Goal: Task Accomplishment & Management: Manage account settings

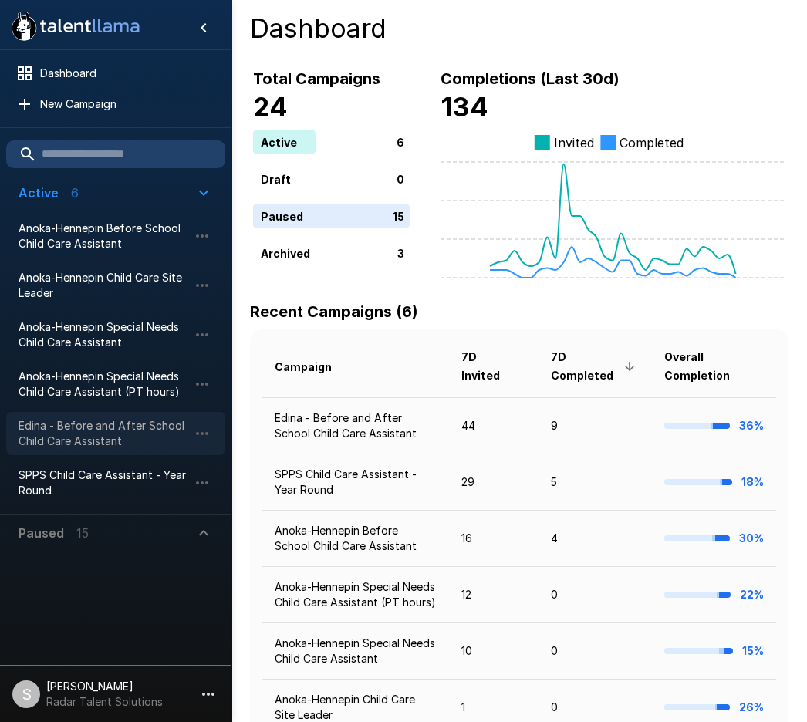
click at [57, 436] on span "Edina - Before and After School Child Care Assistant" at bounding box center [104, 433] width 170 height 31
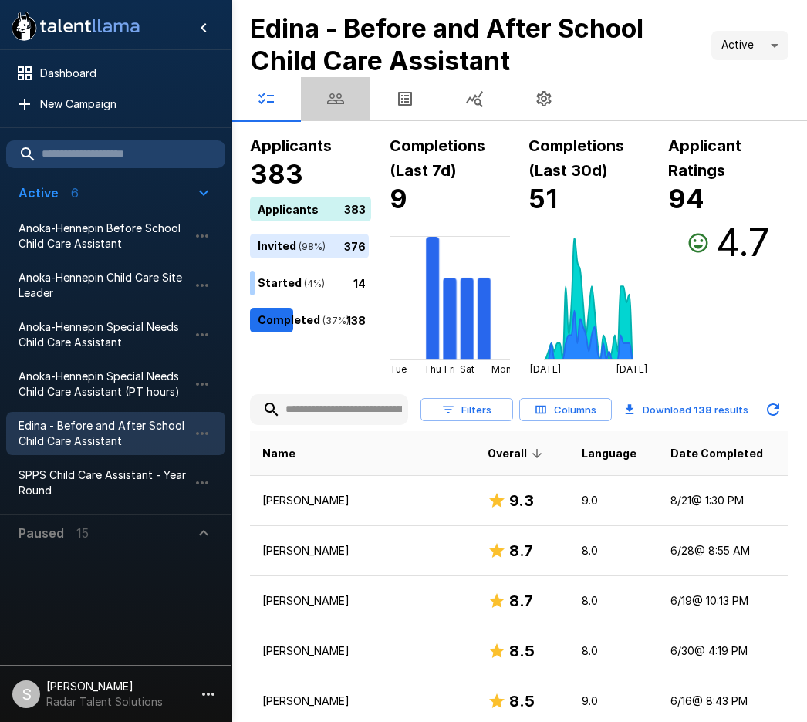
click at [340, 97] on icon "button" at bounding box center [335, 98] width 17 height 11
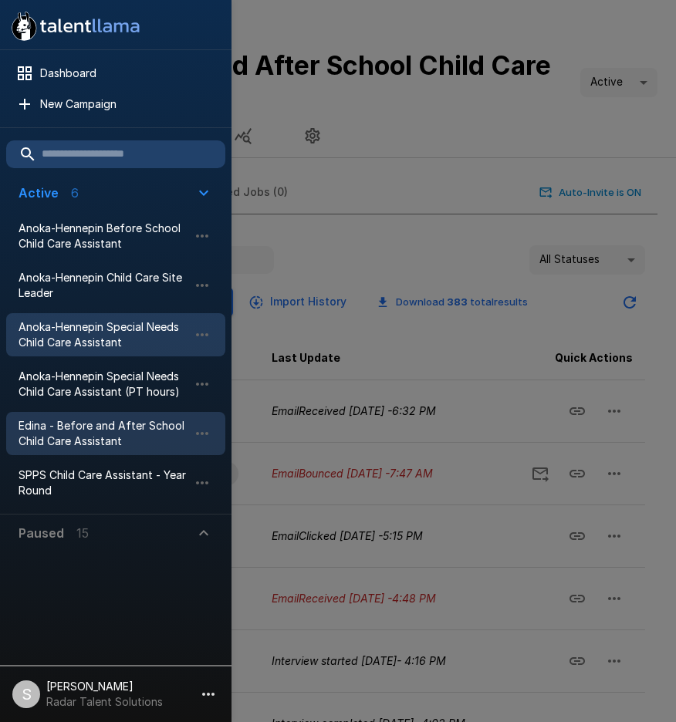
click at [42, 319] on span "Anoka-Hennepin Special Needs Child Care Assistant" at bounding box center [104, 334] width 170 height 31
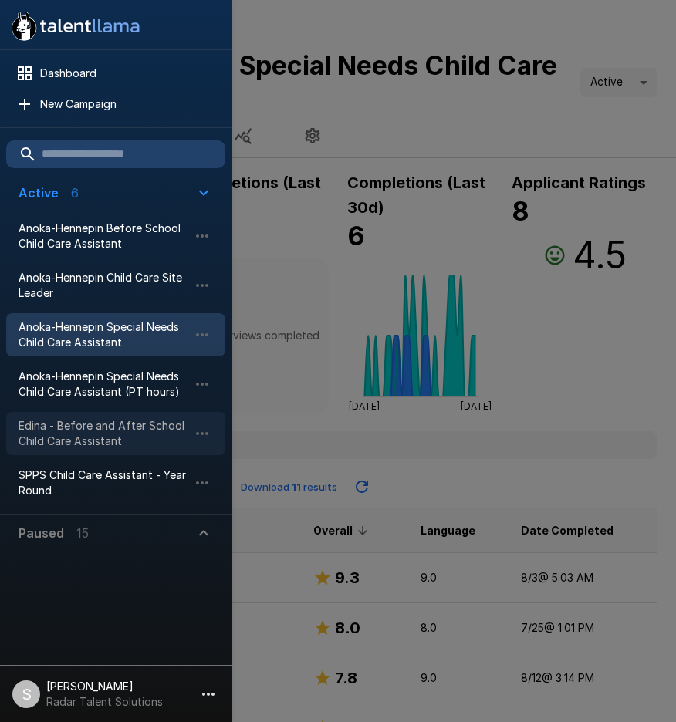
click at [91, 425] on span "Edina - Before and After School Child Care Assistant" at bounding box center [104, 433] width 170 height 31
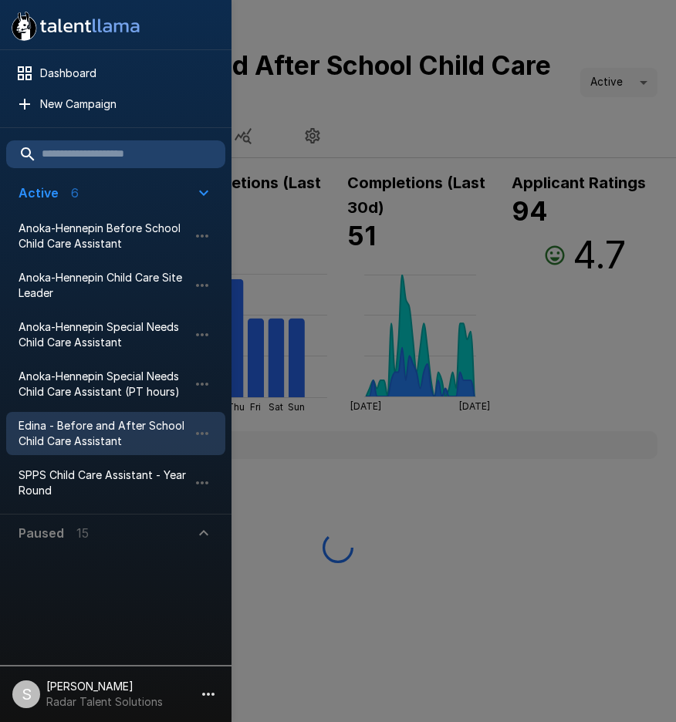
click at [497, 104] on div at bounding box center [338, 361] width 676 height 722
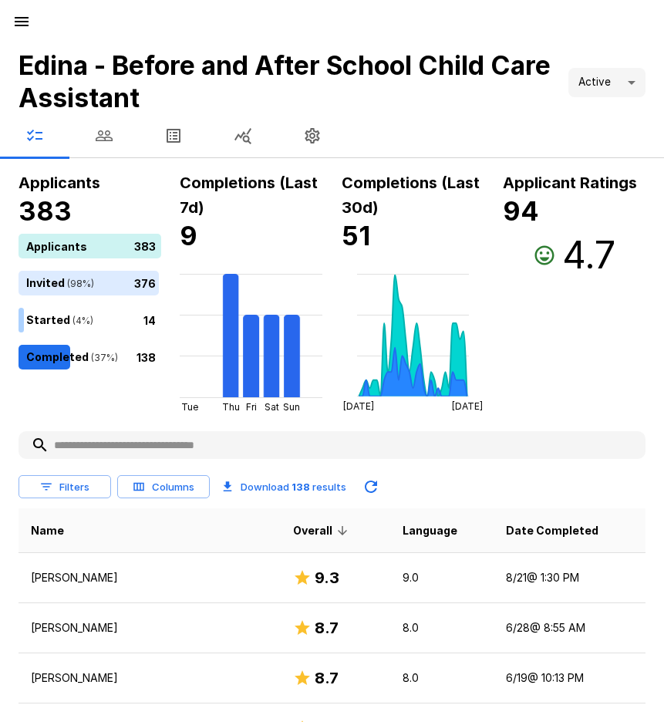
click at [497, 104] on h4 "Edina - Before and After School Child Care Assistant" at bounding box center [288, 81] width 538 height 65
click at [120, 134] on button "button" at bounding box center [103, 135] width 69 height 43
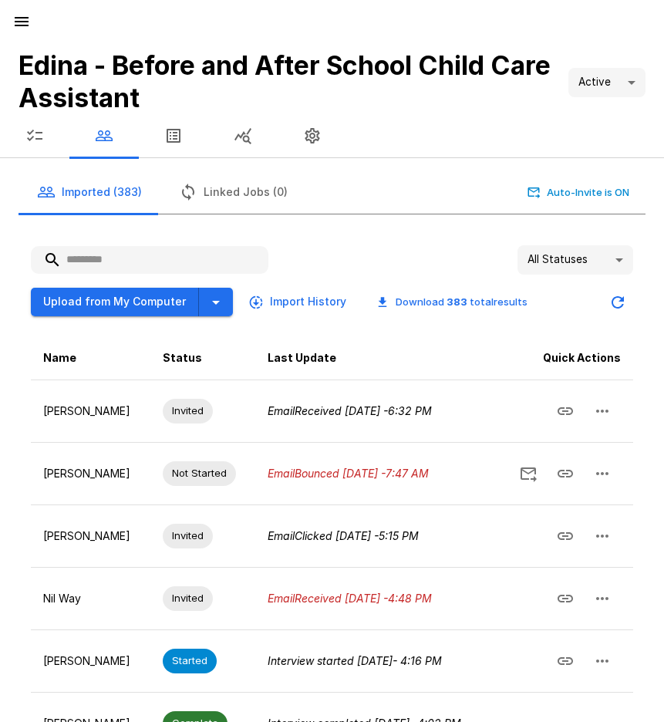
click at [104, 269] on input "text" at bounding box center [150, 260] width 238 height 28
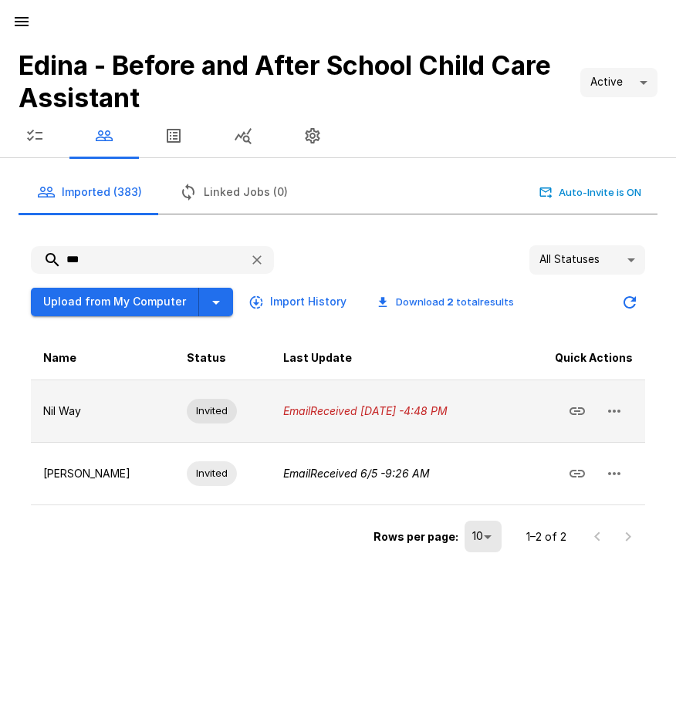
click at [630, 407] on button "button" at bounding box center [614, 411] width 37 height 37
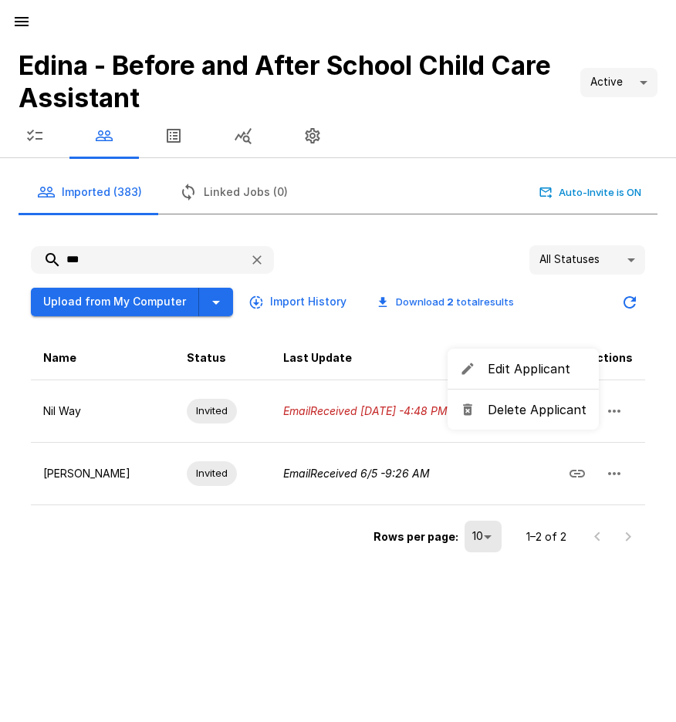
click at [560, 414] on span "Delete Applicant" at bounding box center [537, 409] width 99 height 19
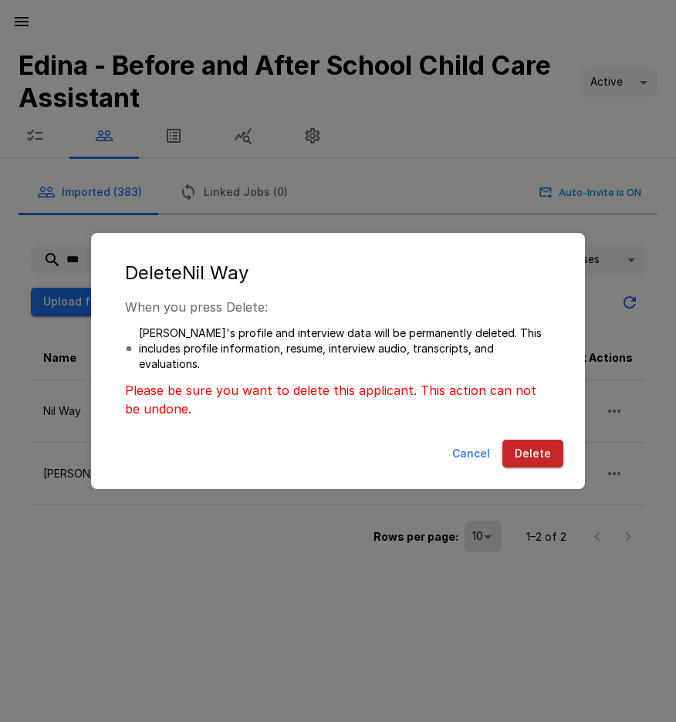
click at [535, 447] on button "Delete" at bounding box center [532, 454] width 61 height 29
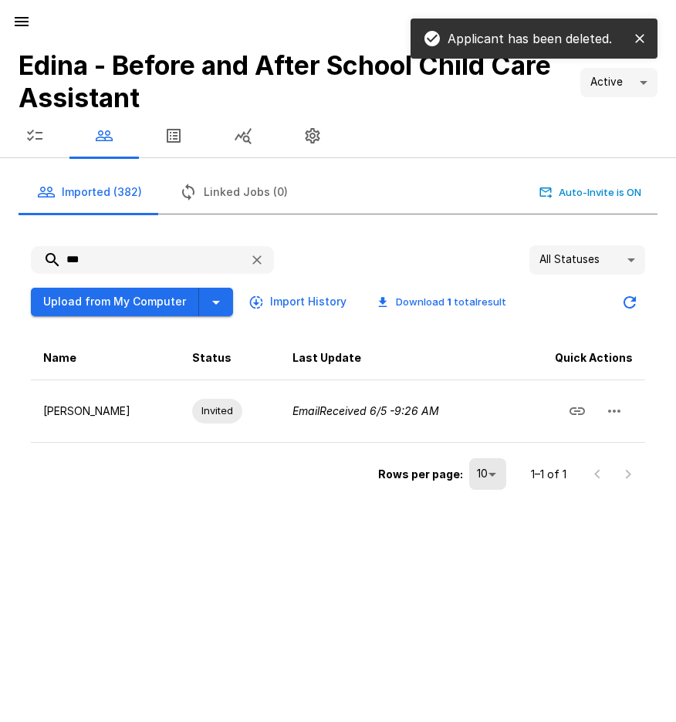
drag, startPoint x: 92, startPoint y: 255, endPoint x: 35, endPoint y: 261, distance: 57.4
click at [35, 261] on input "***" at bounding box center [134, 260] width 206 height 28
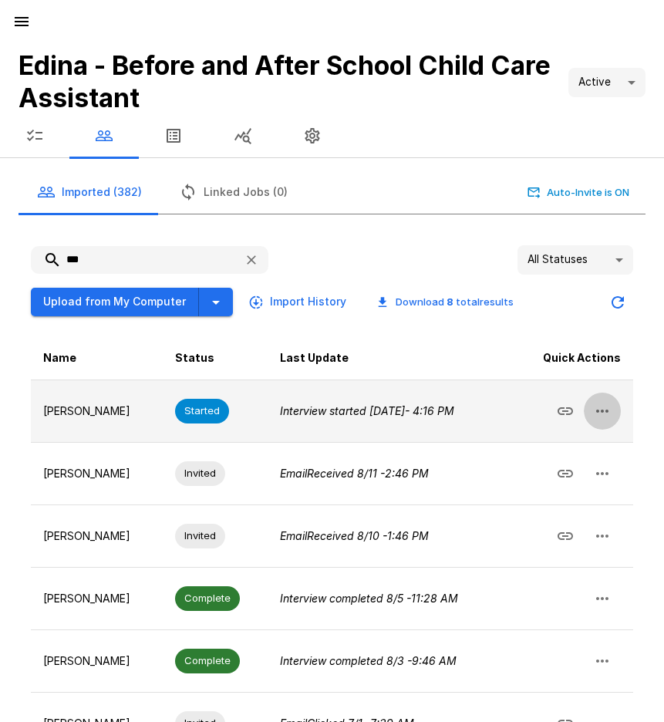
click at [606, 405] on icon "button" at bounding box center [602, 411] width 19 height 19
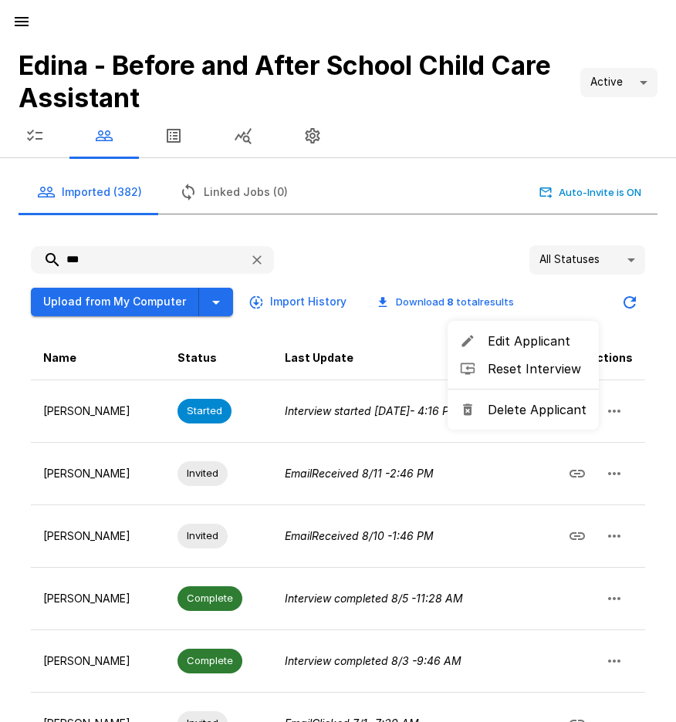
click at [510, 407] on span "Delete Applicant" at bounding box center [537, 409] width 99 height 19
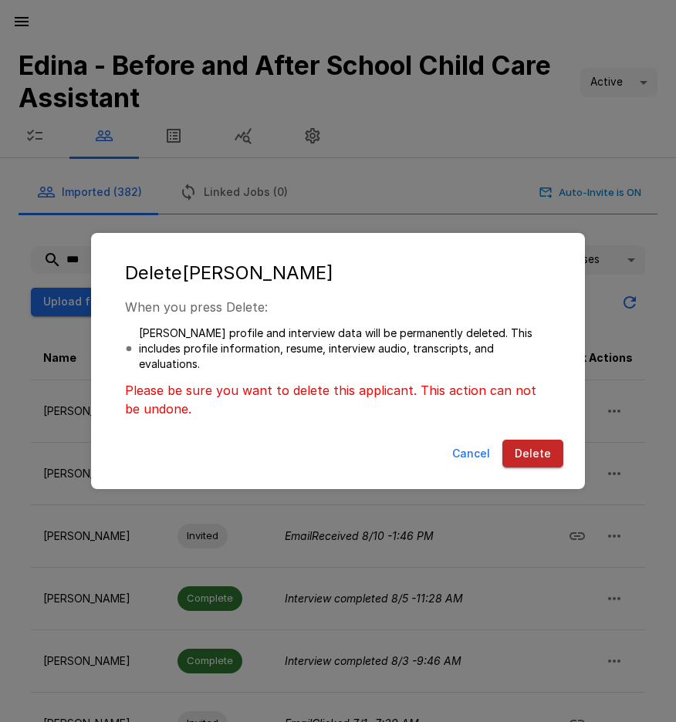
click at [533, 450] on button "Delete" at bounding box center [532, 454] width 61 height 29
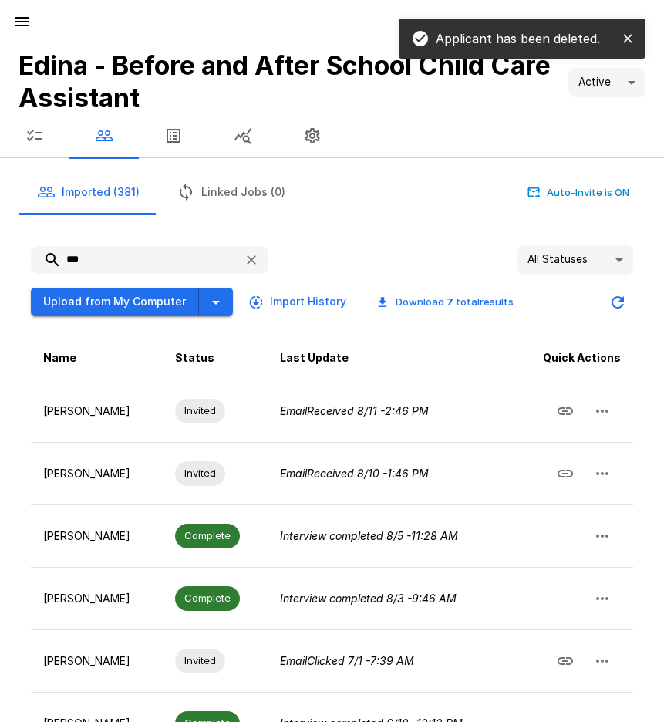
drag, startPoint x: 105, startPoint y: 261, endPoint x: 42, endPoint y: 260, distance: 62.5
click at [42, 260] on input "***" at bounding box center [131, 260] width 201 height 28
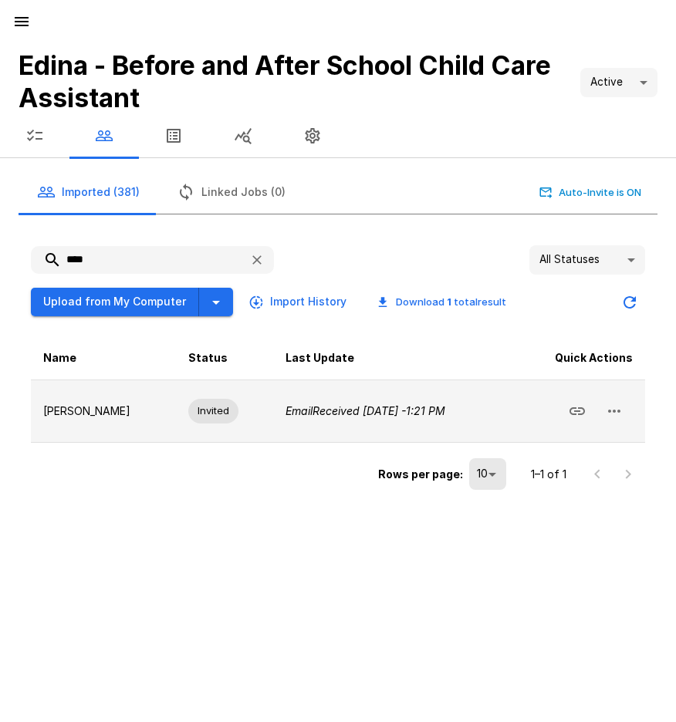
click at [611, 416] on icon "button" at bounding box center [614, 411] width 19 height 19
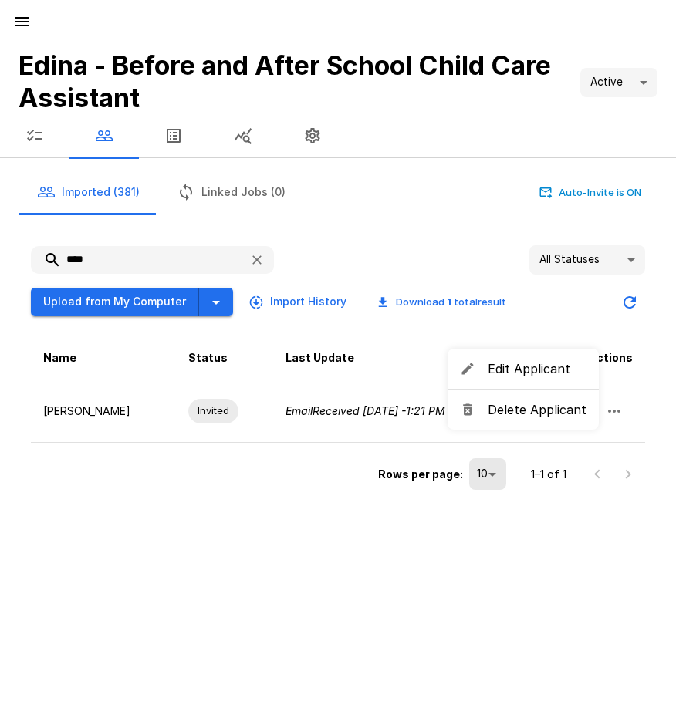
click at [541, 407] on span "Delete Applicant" at bounding box center [537, 409] width 99 height 19
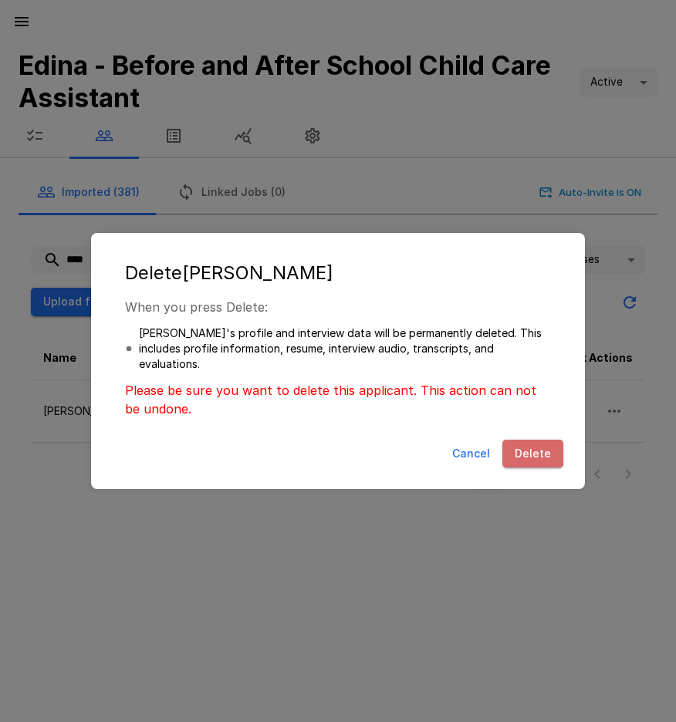
drag, startPoint x: 526, startPoint y: 440, endPoint x: 309, endPoint y: 363, distance: 230.1
click at [521, 440] on button "Delete" at bounding box center [532, 454] width 61 height 29
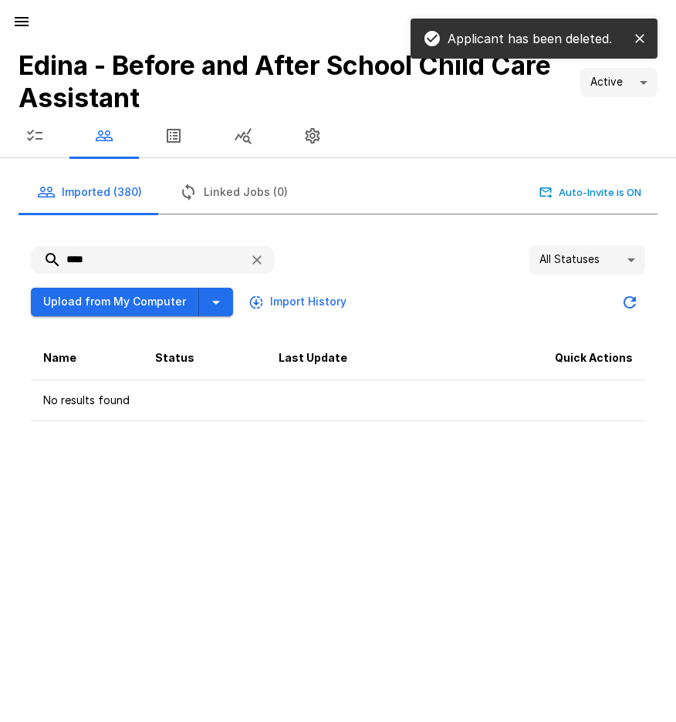
drag, startPoint x: 98, startPoint y: 256, endPoint x: 39, endPoint y: 259, distance: 59.5
click at [39, 259] on input "****" at bounding box center [134, 260] width 206 height 28
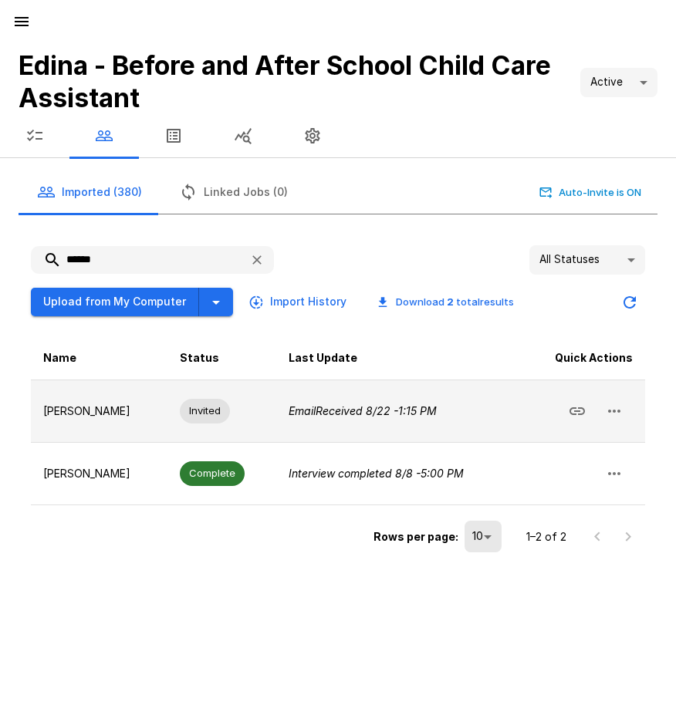
click at [617, 410] on icon "button" at bounding box center [614, 411] width 19 height 19
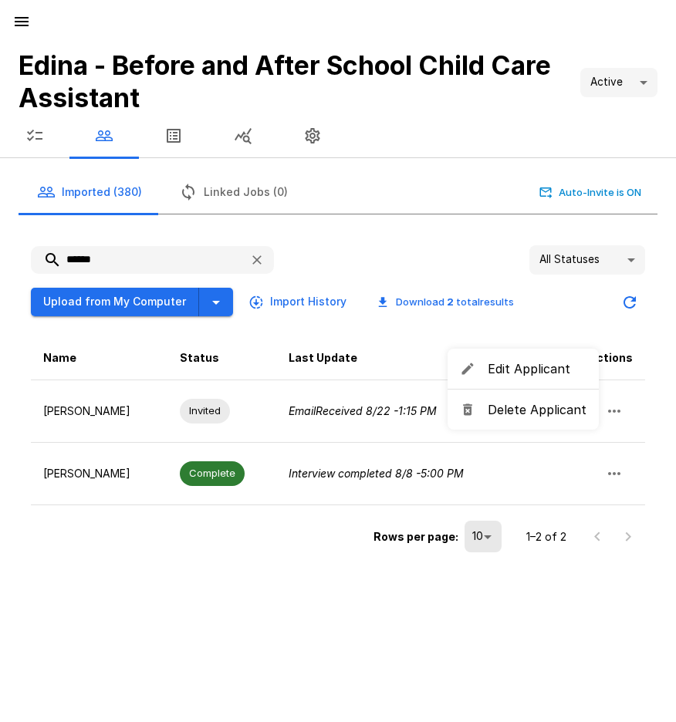
click at [541, 412] on span "Delete Applicant" at bounding box center [537, 409] width 99 height 19
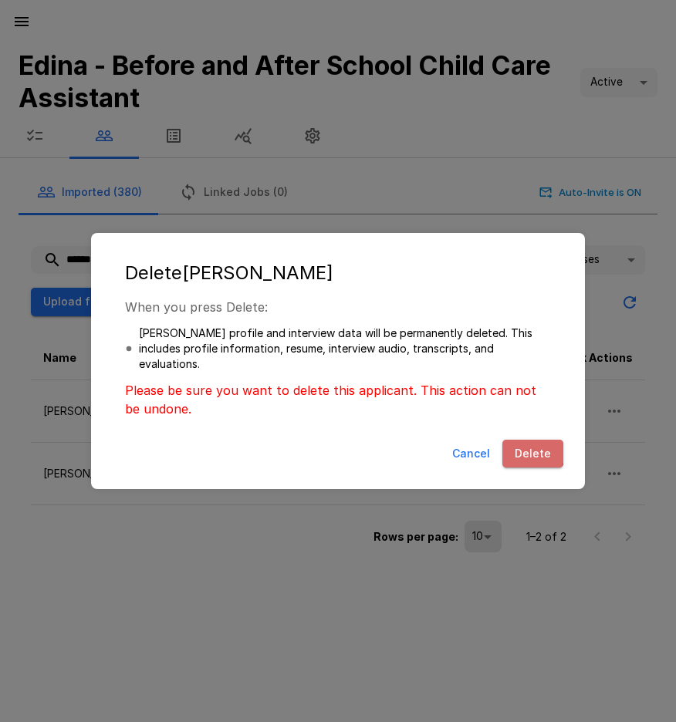
click at [528, 451] on button "Delete" at bounding box center [532, 454] width 61 height 29
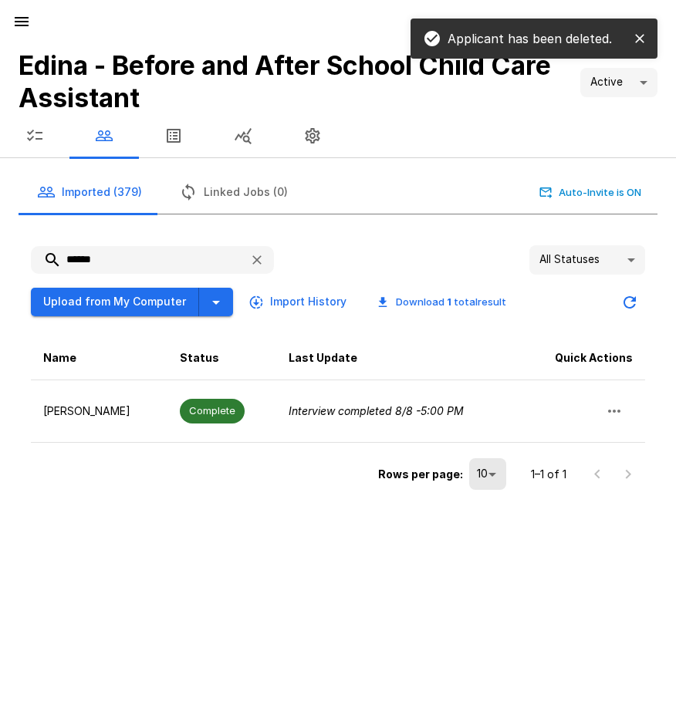
drag, startPoint x: 121, startPoint y: 259, endPoint x: 11, endPoint y: 254, distance: 110.5
click at [11, 254] on div "****** All Statuses ** Upload from My Computer Import History Download 1 total …" at bounding box center [331, 364] width 651 height 286
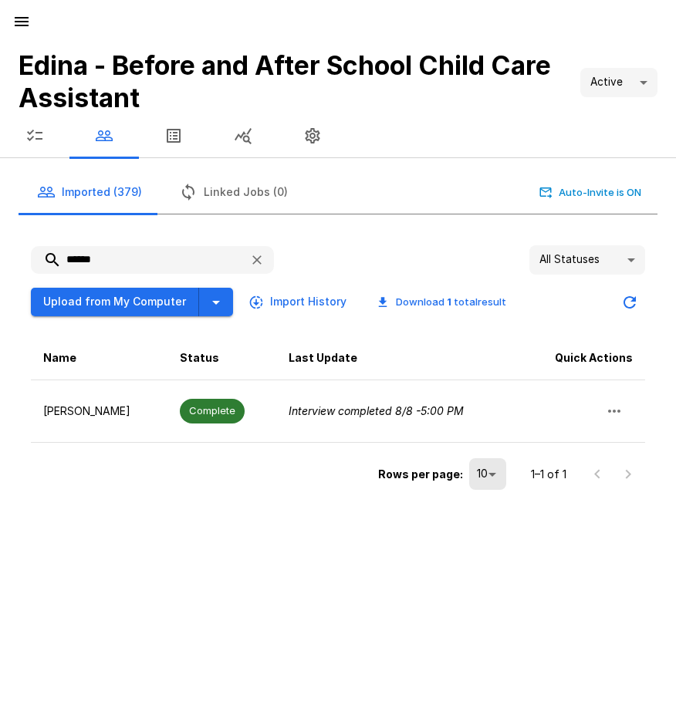
click at [120, 262] on input "******" at bounding box center [134, 260] width 206 height 28
drag, startPoint x: 113, startPoint y: 258, endPoint x: 59, endPoint y: 256, distance: 54.1
click at [60, 258] on input "******" at bounding box center [134, 260] width 206 height 28
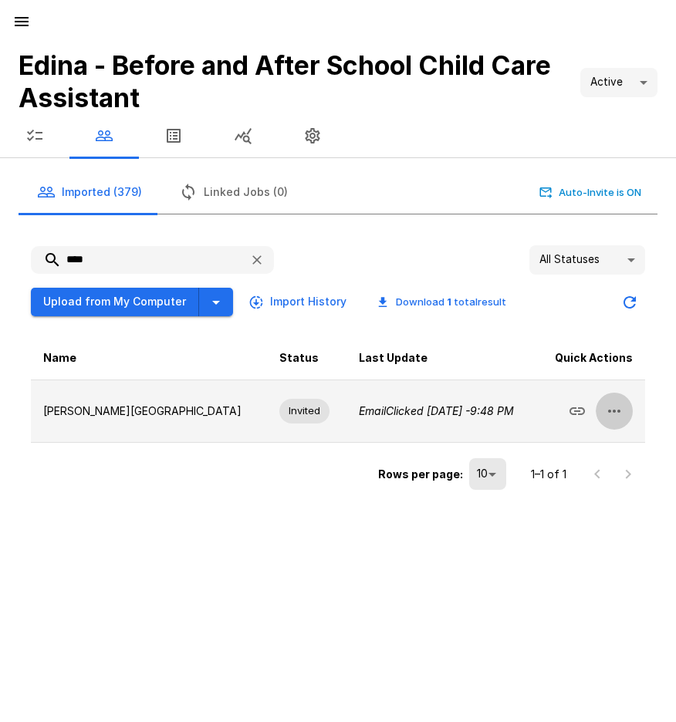
click at [622, 414] on icon "button" at bounding box center [614, 411] width 19 height 19
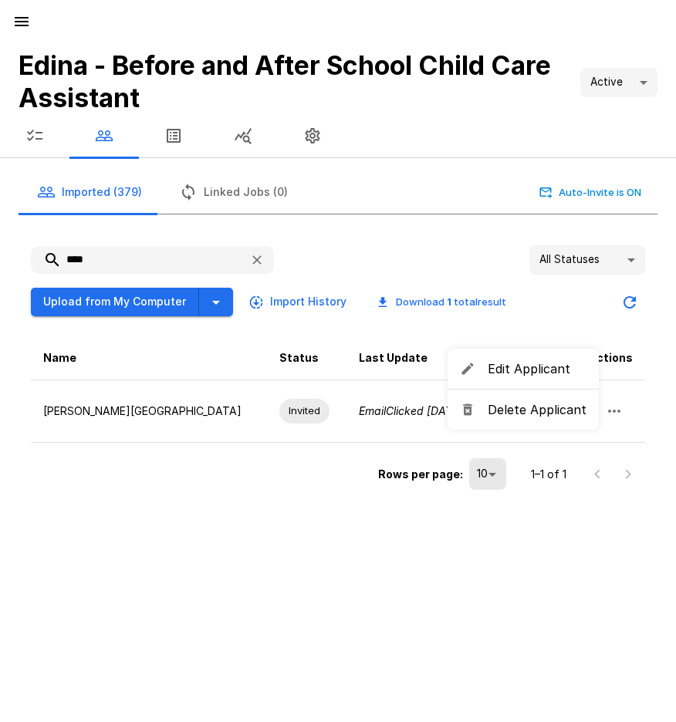
click at [532, 407] on span "Delete Applicant" at bounding box center [537, 409] width 99 height 19
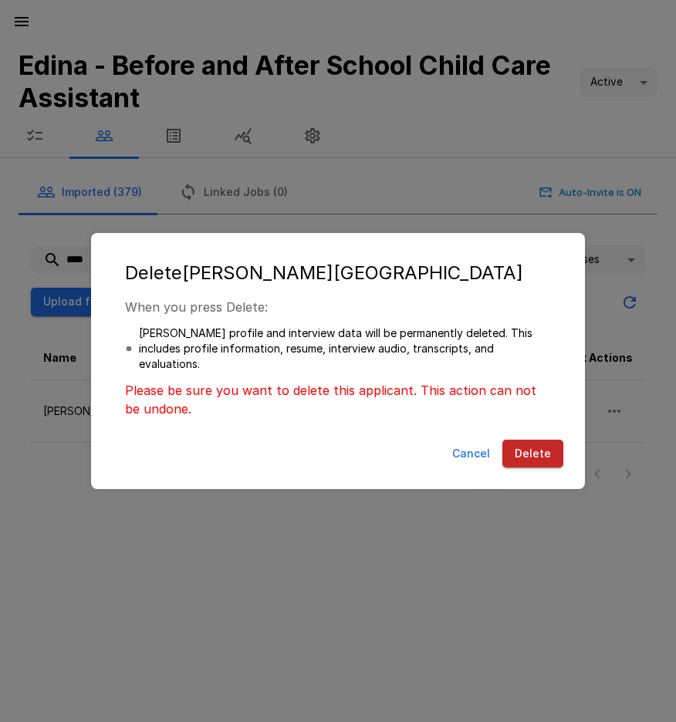
click at [525, 444] on button "Delete" at bounding box center [532, 454] width 61 height 29
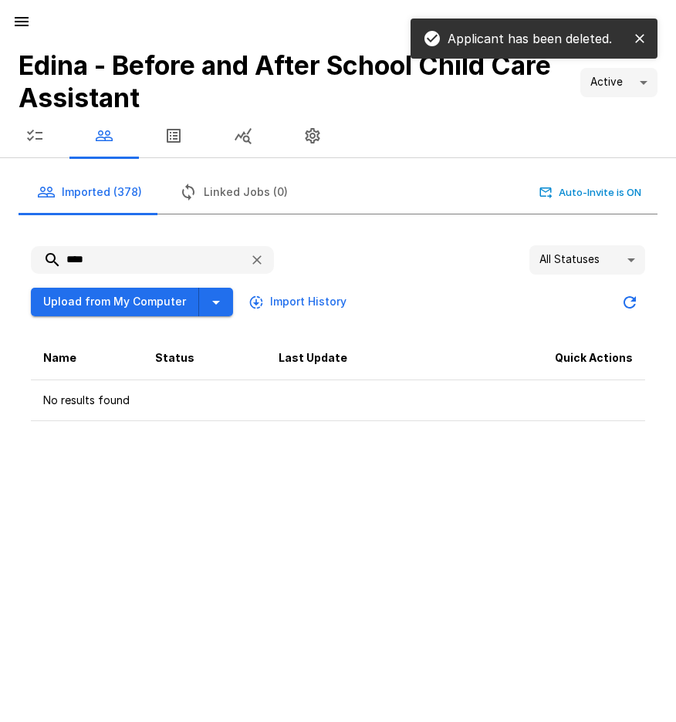
drag, startPoint x: 100, startPoint y: 260, endPoint x: 26, endPoint y: 258, distance: 73.3
click at [26, 258] on div "**** All Statuses ** Upload from My Computer Import History Name Status Last Up…" at bounding box center [338, 333] width 639 height 201
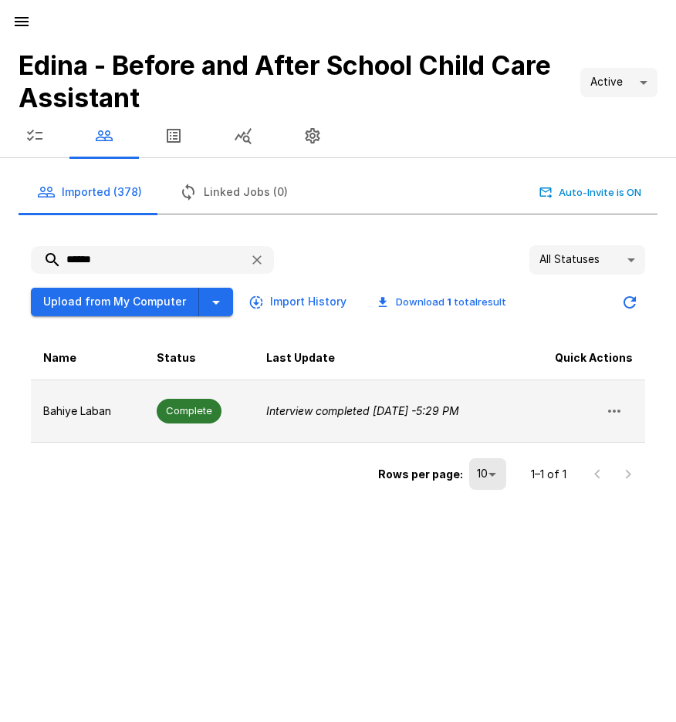
type input "******"
click at [187, 413] on span "Complete" at bounding box center [189, 411] width 65 height 15
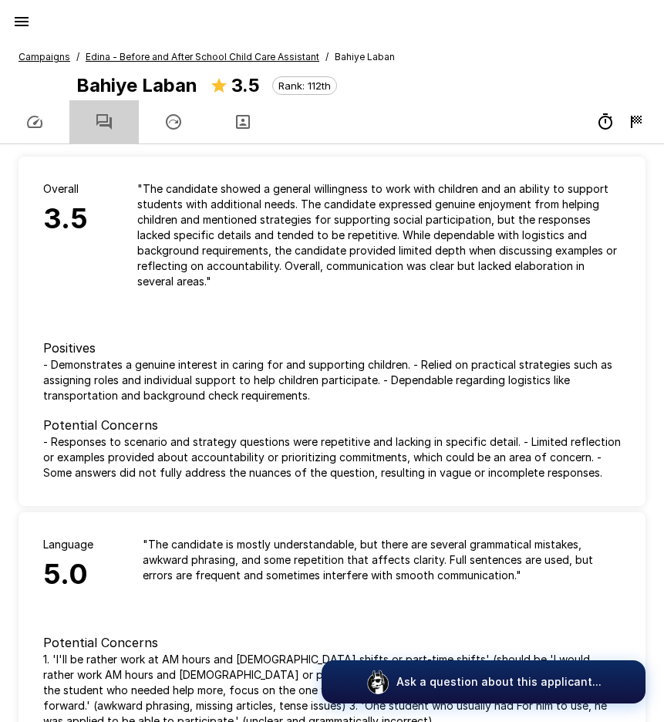
click at [103, 120] on icon "button" at bounding box center [104, 122] width 19 height 19
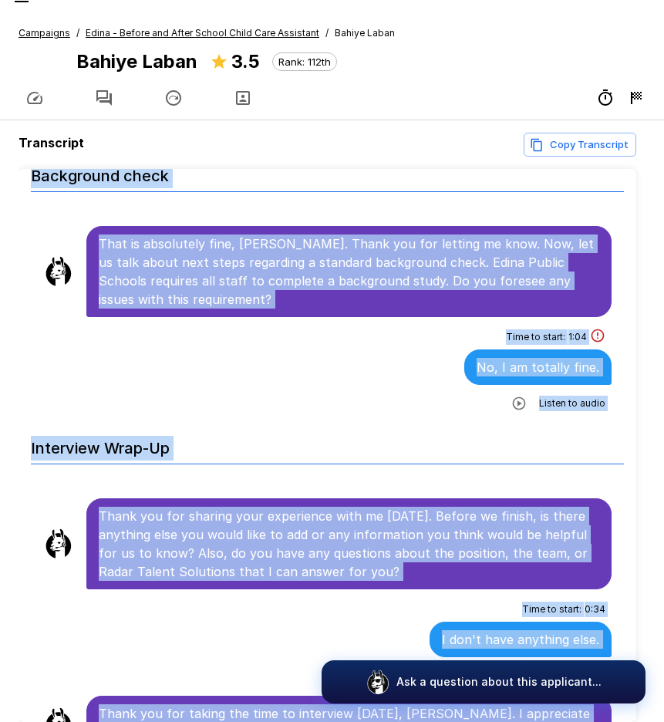
scroll to position [98, 0]
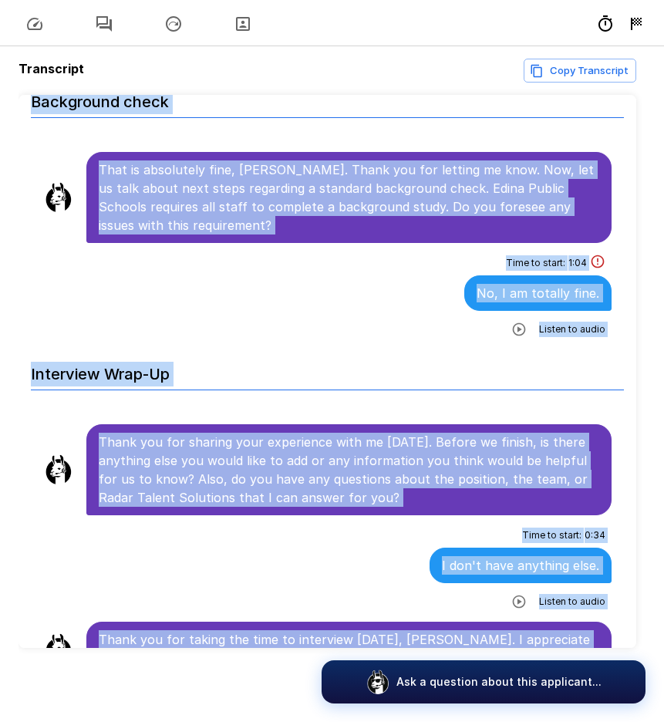
drag, startPoint x: 100, startPoint y: 296, endPoint x: 526, endPoint y: 618, distance: 534.3
click at [299, 441] on p "Thank you for sharing your experience with me today. Before we finish, is there…" at bounding box center [349, 470] width 501 height 74
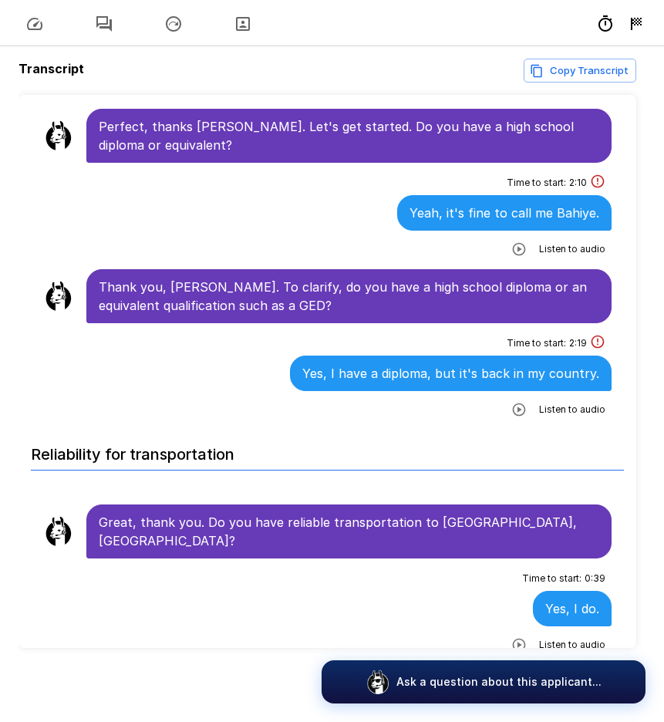
scroll to position [309, 0]
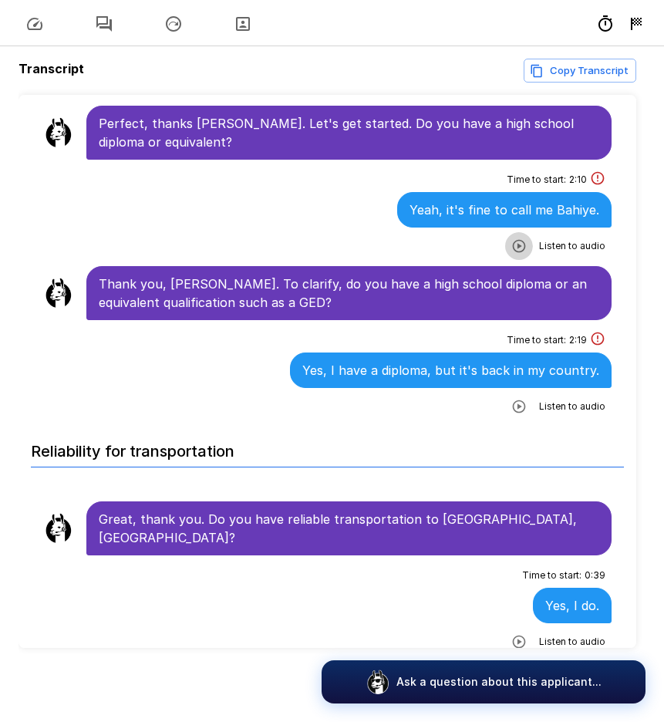
click at [513, 245] on icon "button" at bounding box center [519, 246] width 13 height 13
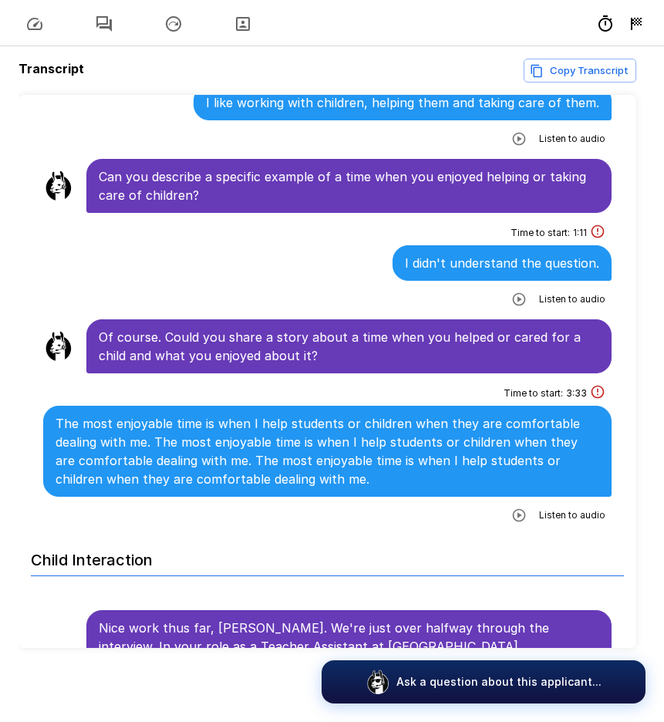
scroll to position [1389, 0]
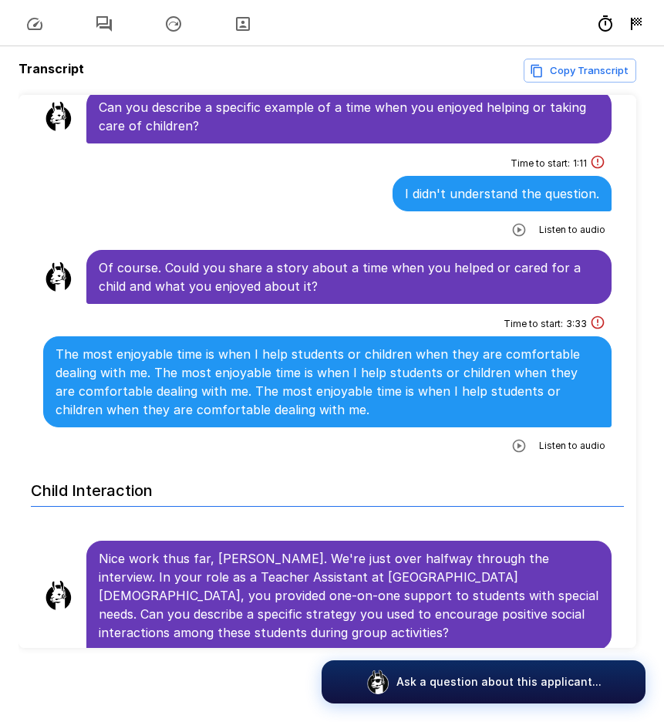
click at [513, 440] on icon "button" at bounding box center [519, 446] width 13 height 13
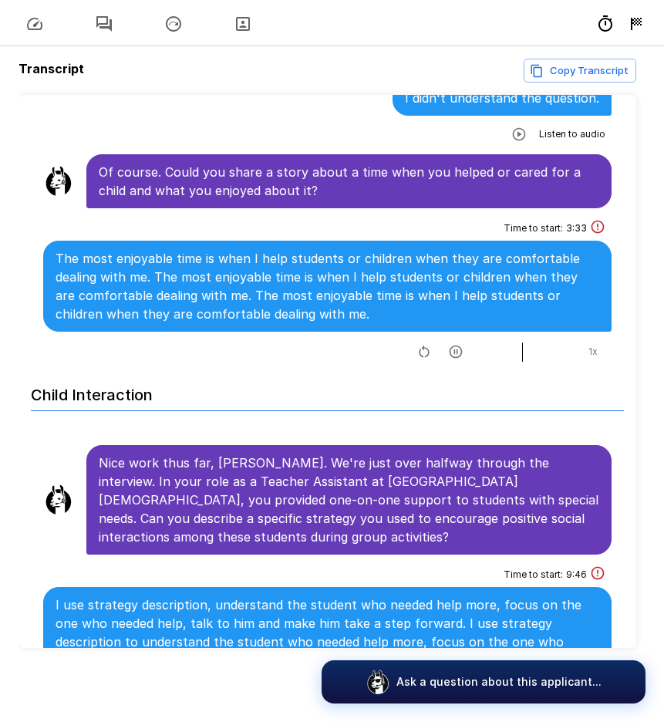
scroll to position [1480, 0]
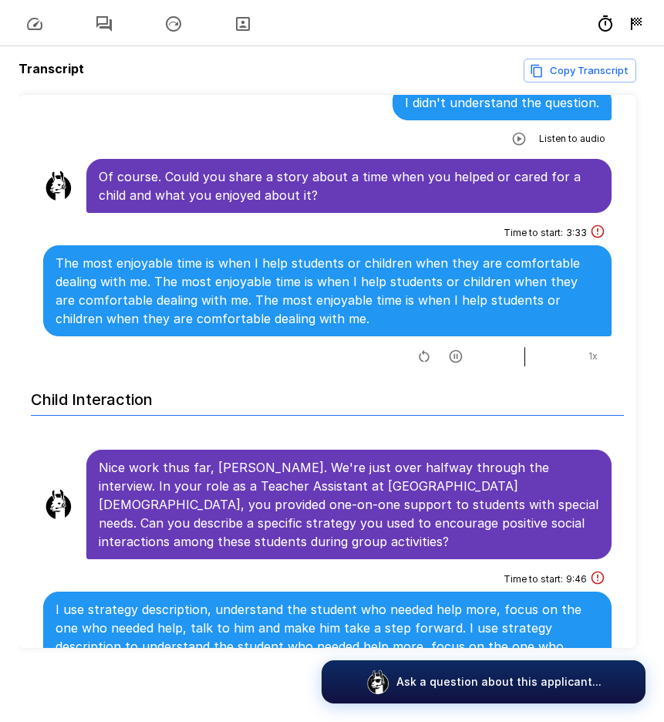
click at [450, 350] on icon "button" at bounding box center [456, 356] width 13 height 13
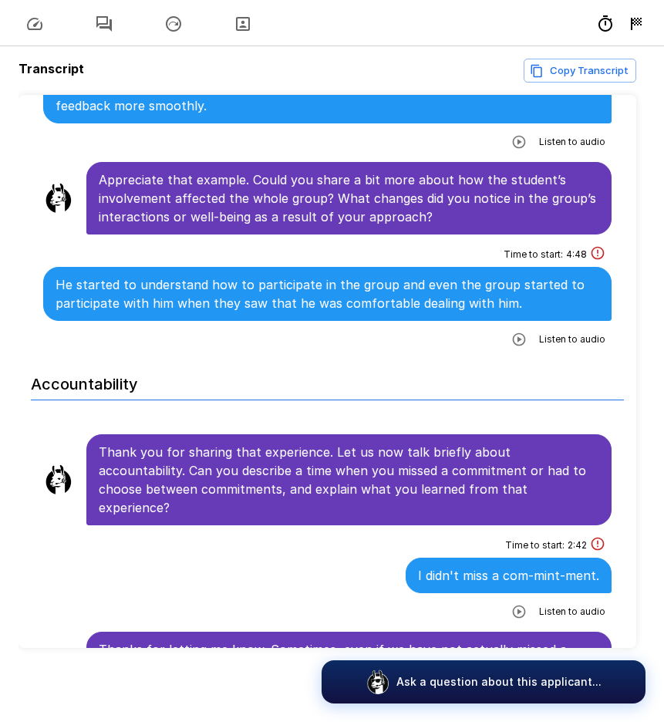
scroll to position [2406, 0]
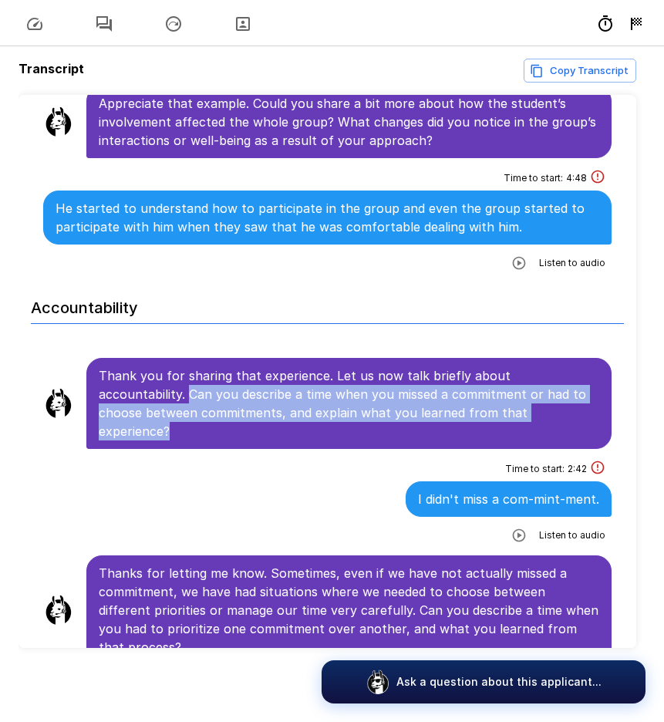
drag, startPoint x: 99, startPoint y: 377, endPoint x: 492, endPoint y: 400, distance: 394.1
click at [492, 400] on p "Thank you for sharing that experience. Let us now talk briefly about accountabi…" at bounding box center [349, 404] width 501 height 74
copy p "Can you describe a time when you missed a commitment or had to choose between c…"
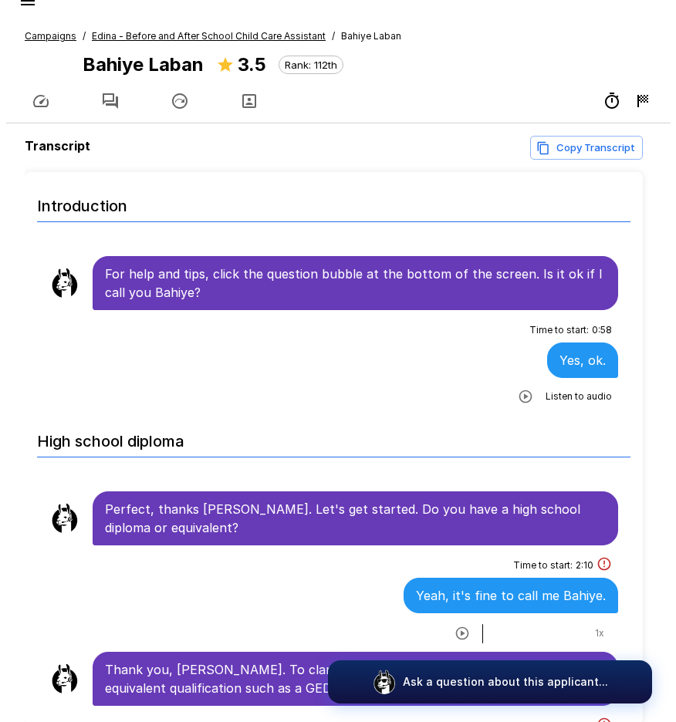
scroll to position [0, 0]
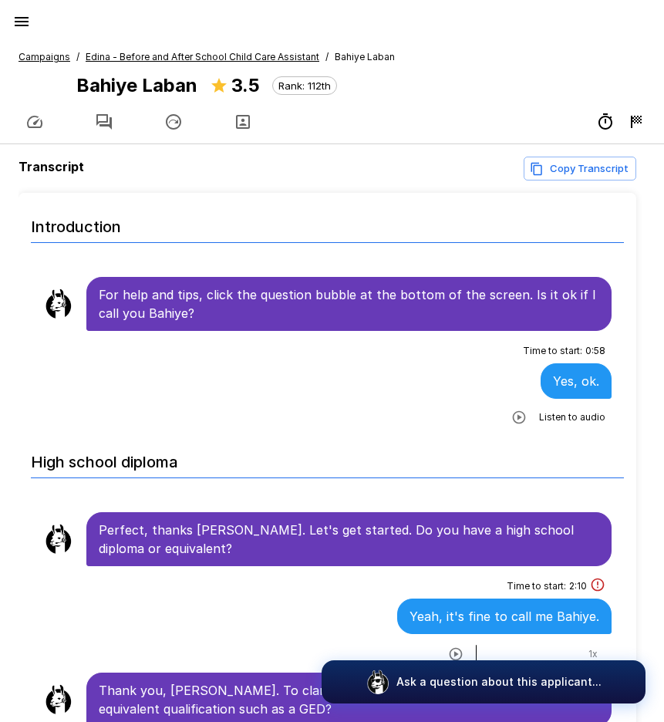
click at [125, 56] on u "Edina - Before and After School Child Care Assistant" at bounding box center [203, 57] width 234 height 12
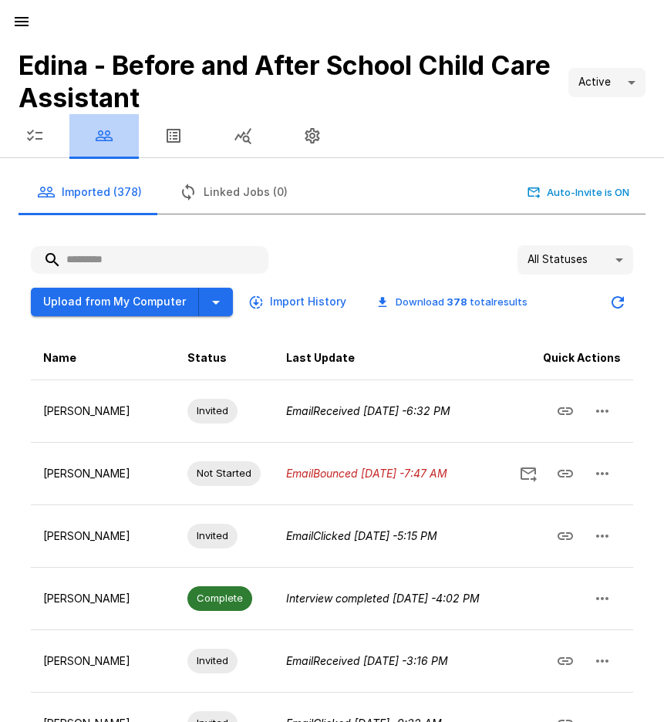
click at [110, 141] on icon "button" at bounding box center [104, 136] width 19 height 19
click at [102, 255] on input "text" at bounding box center [150, 260] width 238 height 28
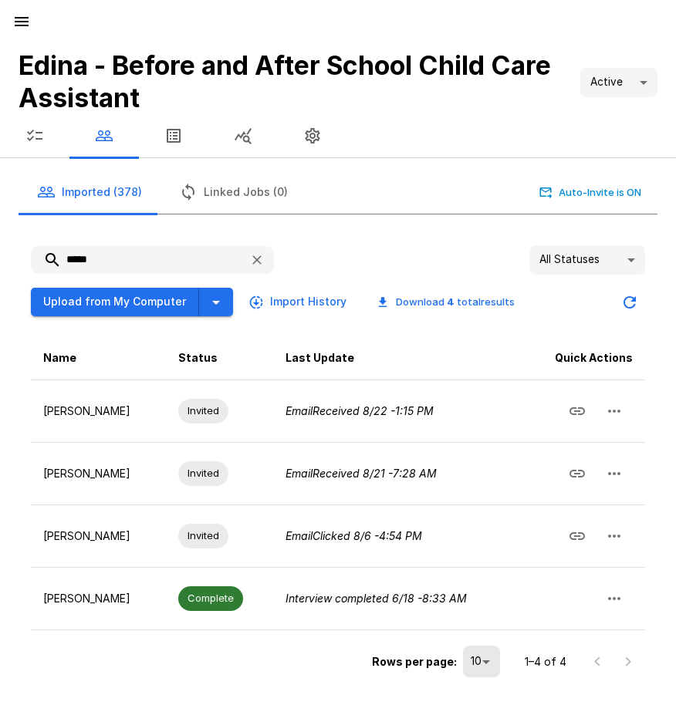
type input "*****"
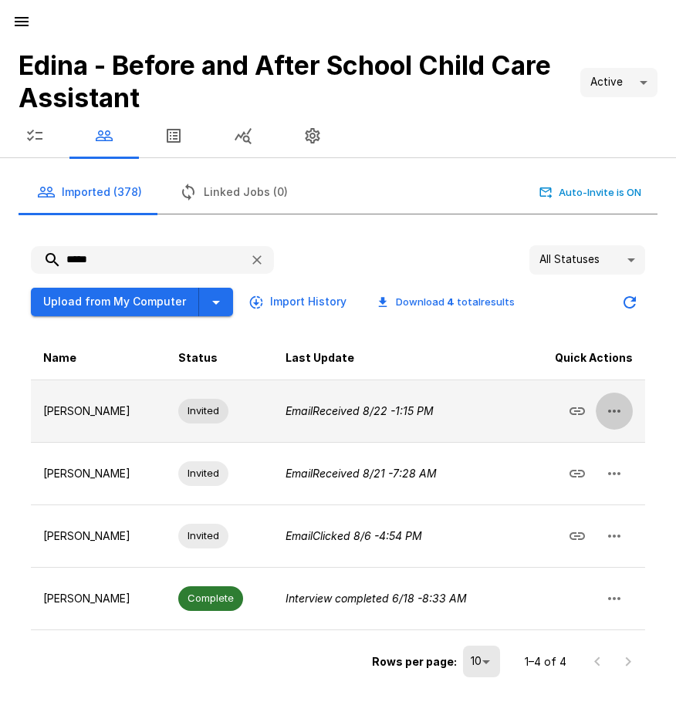
click at [620, 414] on icon "button" at bounding box center [614, 411] width 19 height 19
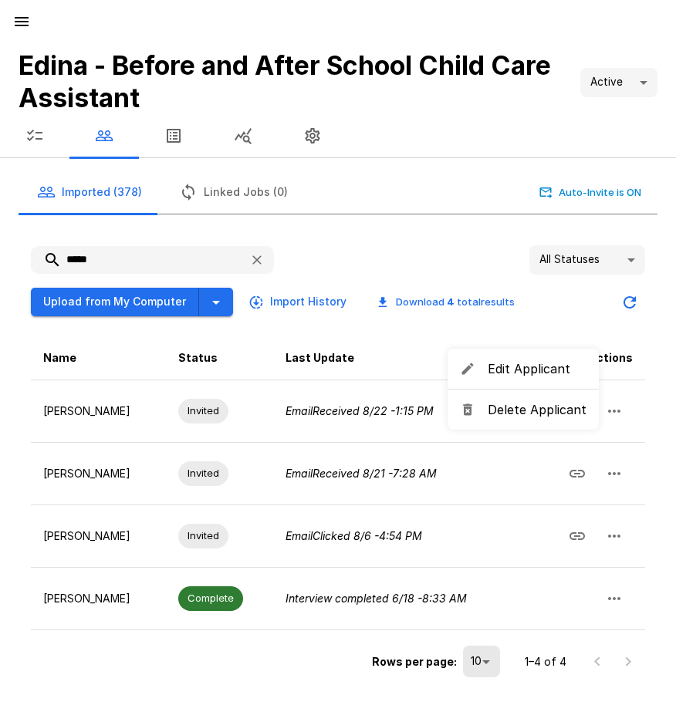
click at [517, 415] on span "Delete Applicant" at bounding box center [537, 409] width 99 height 19
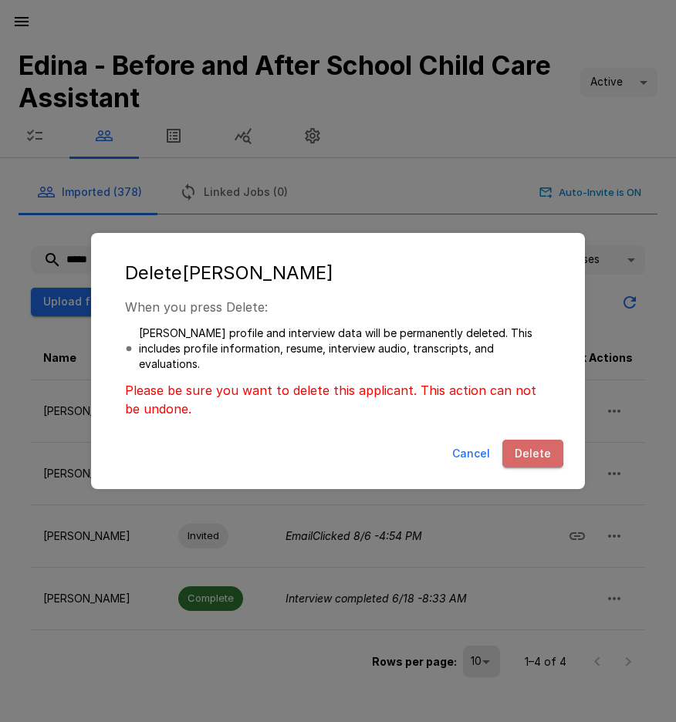
click at [520, 451] on button "Delete" at bounding box center [532, 454] width 61 height 29
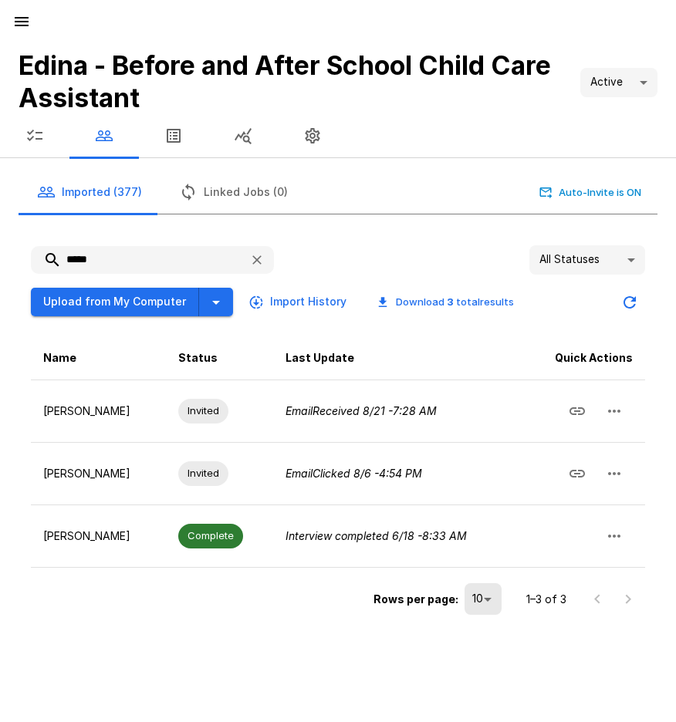
drag, startPoint x: 110, startPoint y: 258, endPoint x: -17, endPoint y: 258, distance: 126.5
click at [0, 258] on html "Edina - Before and After School Child Care Assistant Active **** Imported (377)…" at bounding box center [338, 361] width 676 height 722
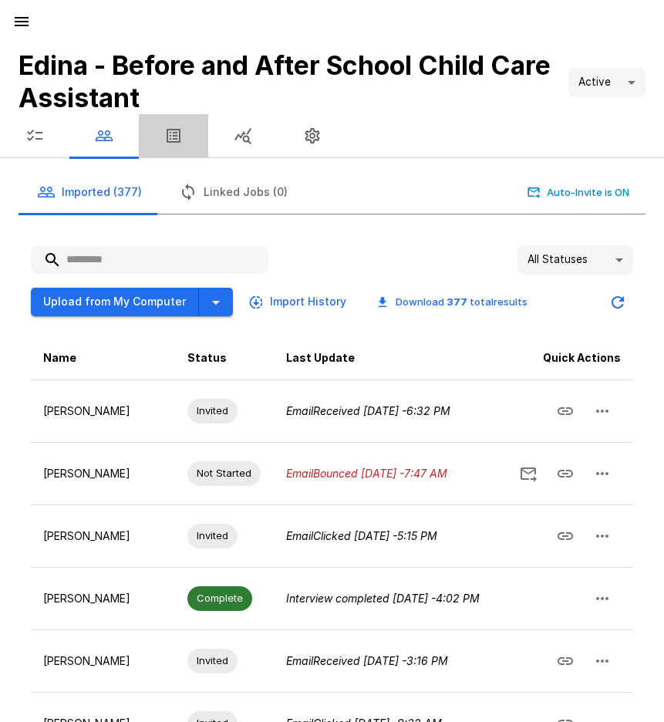
click at [181, 137] on icon "button" at bounding box center [173, 136] width 19 height 19
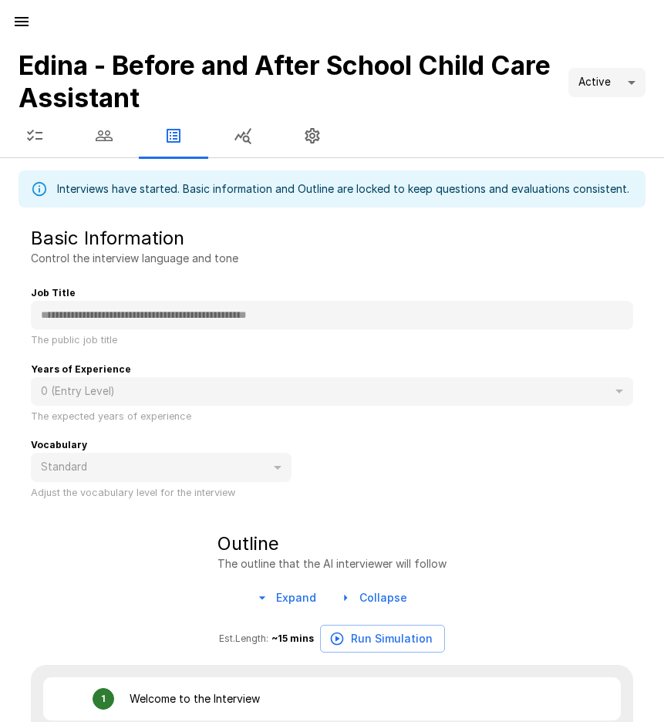
type textarea "*"
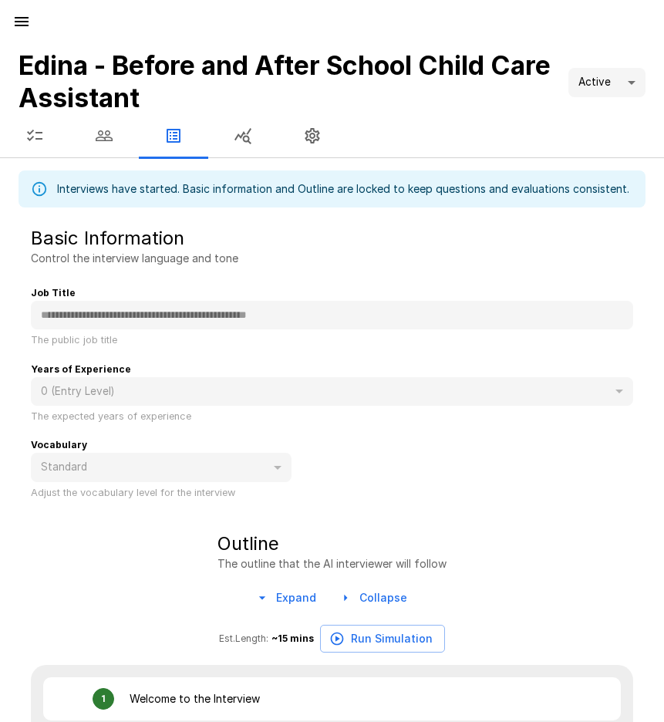
type textarea "*"
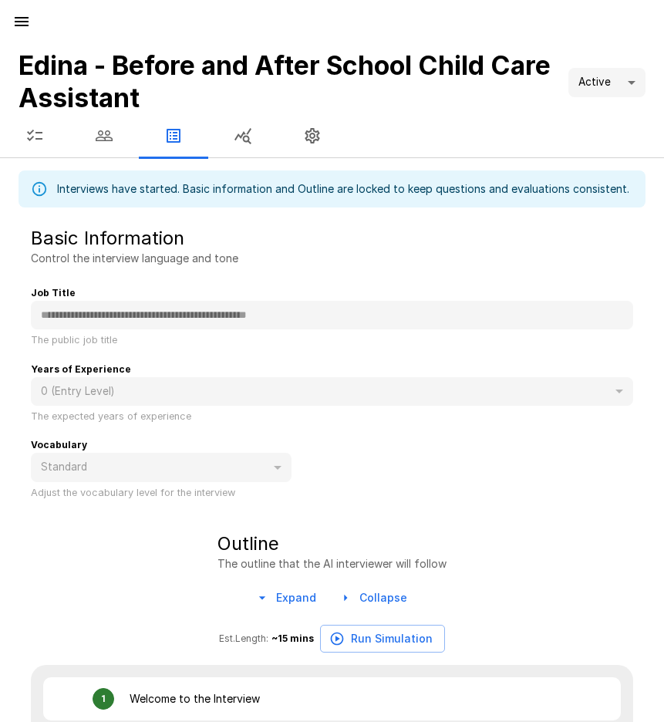
type textarea "*"
click at [100, 146] on button "button" at bounding box center [103, 135] width 69 height 43
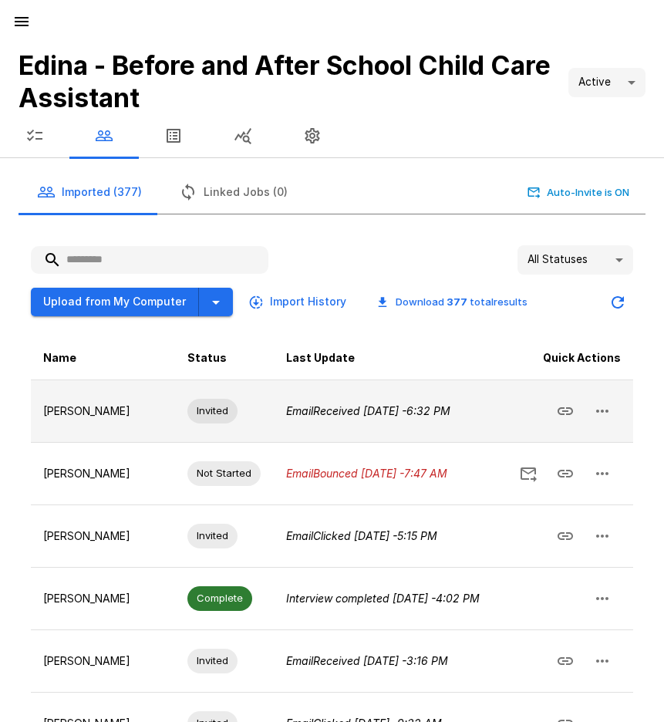
click at [292, 416] on icon "Email Received Yesterday - 6:32 PM" at bounding box center [368, 410] width 164 height 13
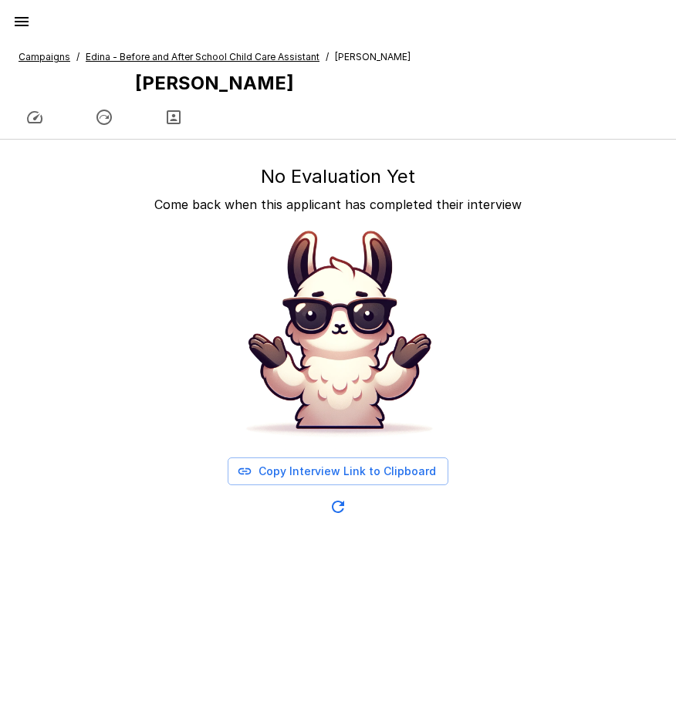
click at [179, 123] on icon "button" at bounding box center [174, 117] width 14 height 14
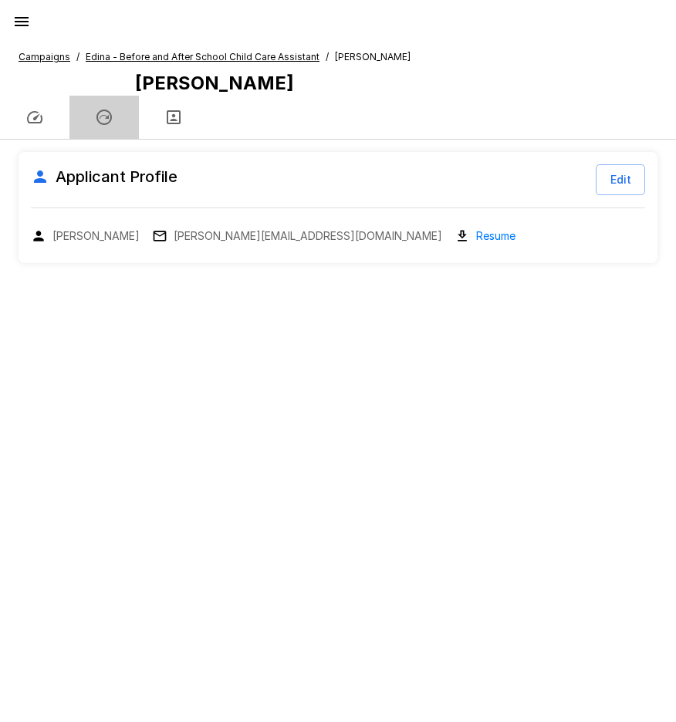
click at [104, 120] on icon "button" at bounding box center [104, 117] width 19 height 19
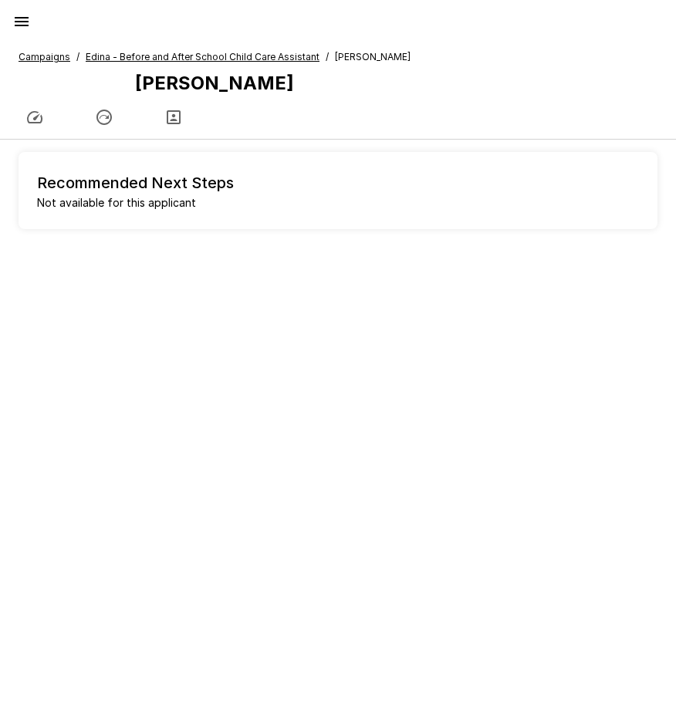
click at [34, 114] on icon "button" at bounding box center [34, 117] width 19 height 19
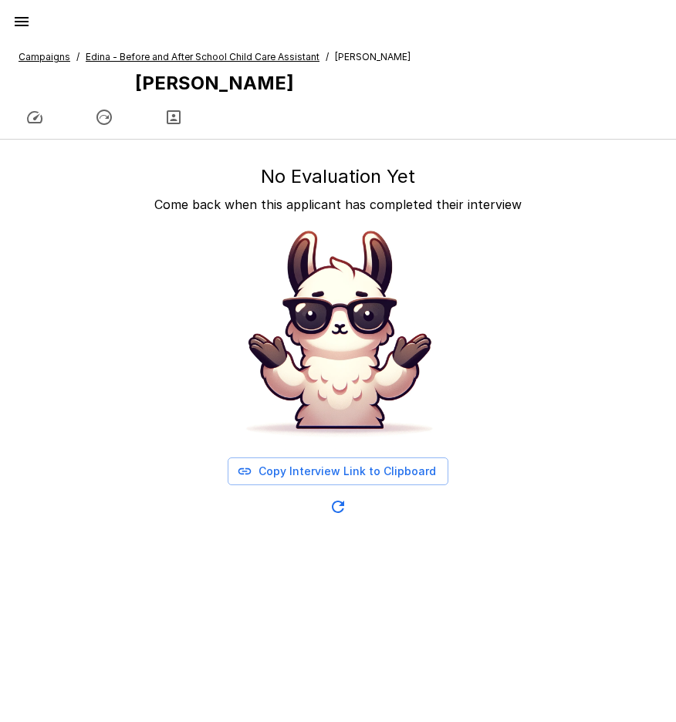
click at [130, 60] on u "Edina - Before and After School Child Care Assistant" at bounding box center [203, 57] width 234 height 12
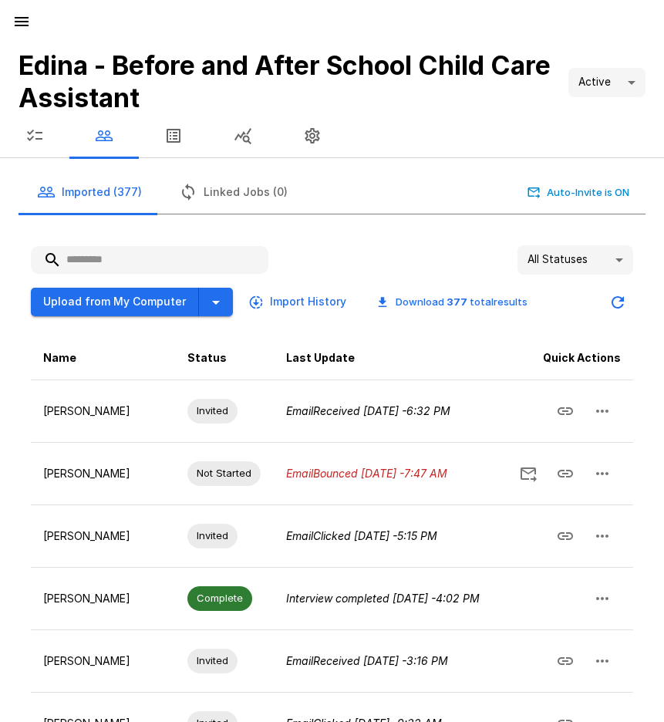
click at [47, 137] on button "button" at bounding box center [34, 135] width 69 height 43
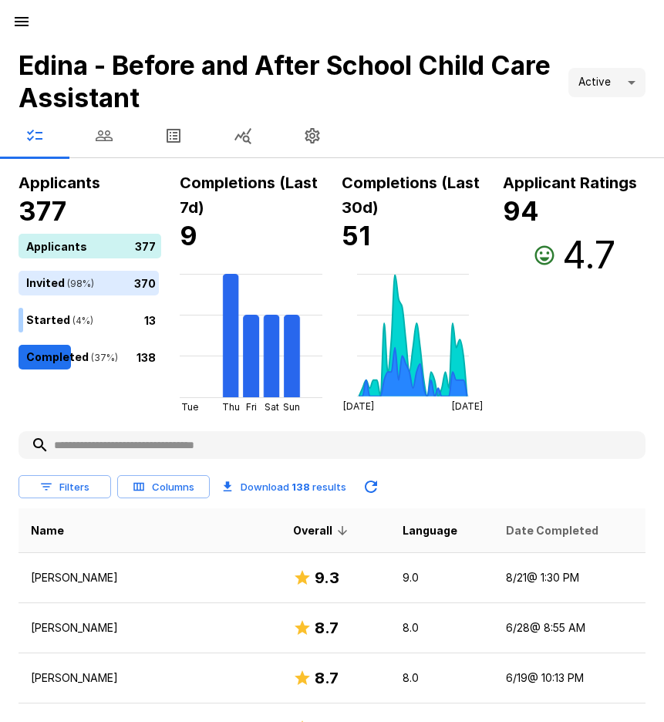
click at [544, 522] on span "Date Completed" at bounding box center [552, 531] width 93 height 19
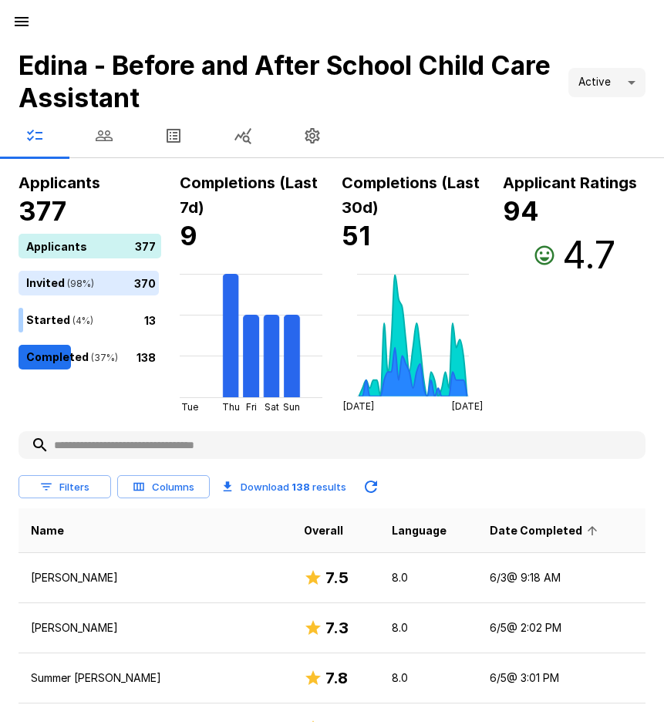
click at [518, 529] on span "Date Completed" at bounding box center [546, 531] width 113 height 19
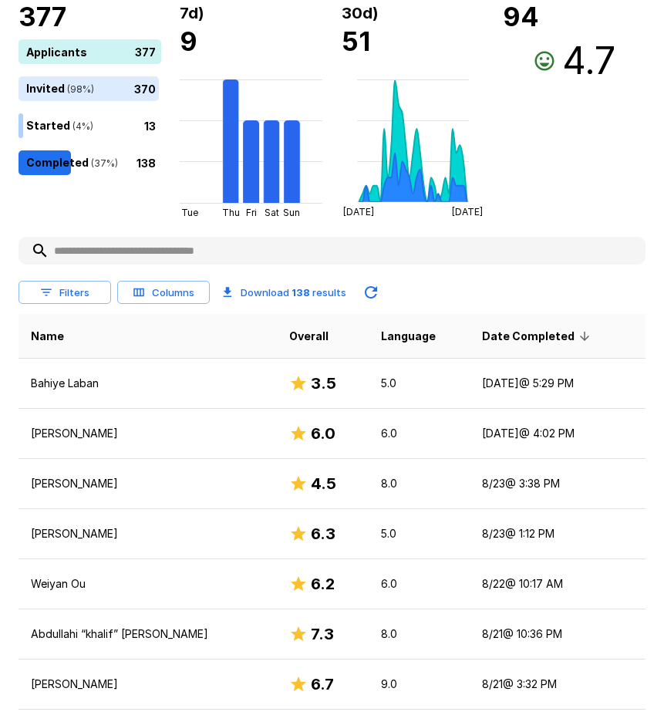
scroll to position [231, 0]
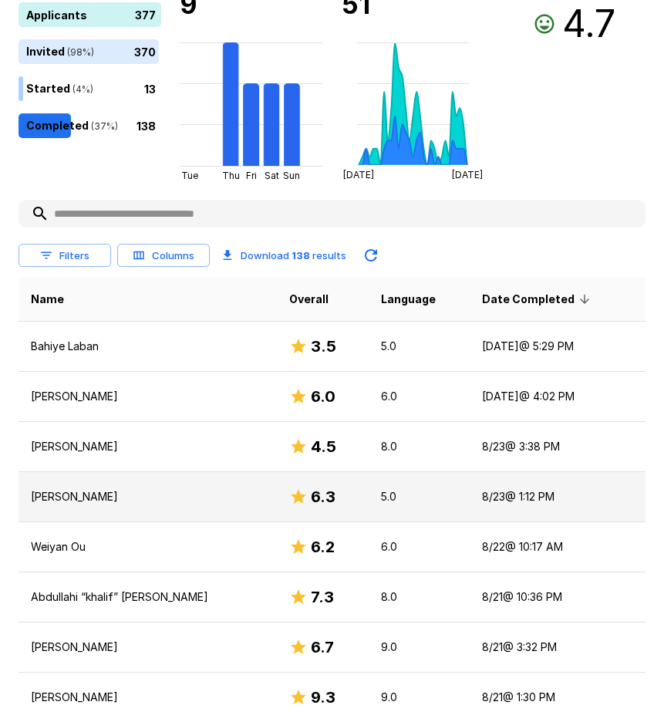
click at [70, 493] on p "Nasro Ibrahim" at bounding box center [148, 496] width 234 height 15
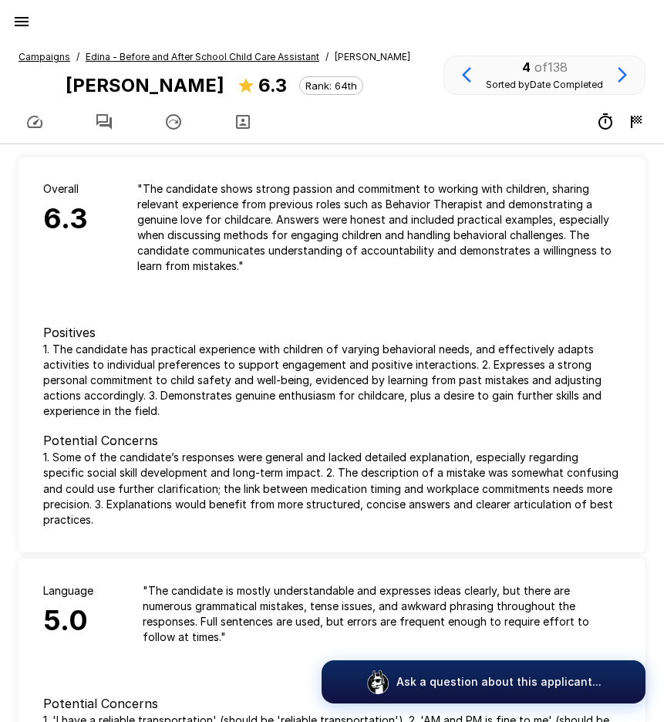
click at [99, 120] on icon "button" at bounding box center [104, 122] width 19 height 19
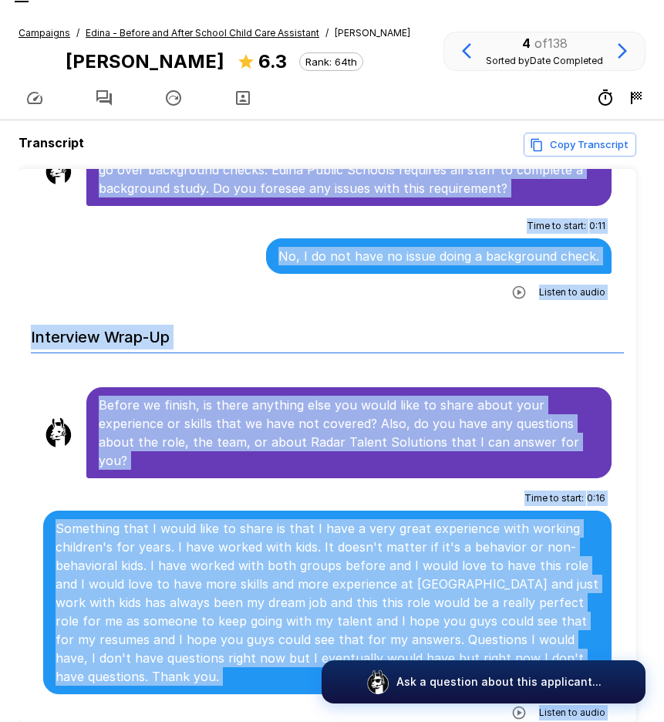
scroll to position [98, 0]
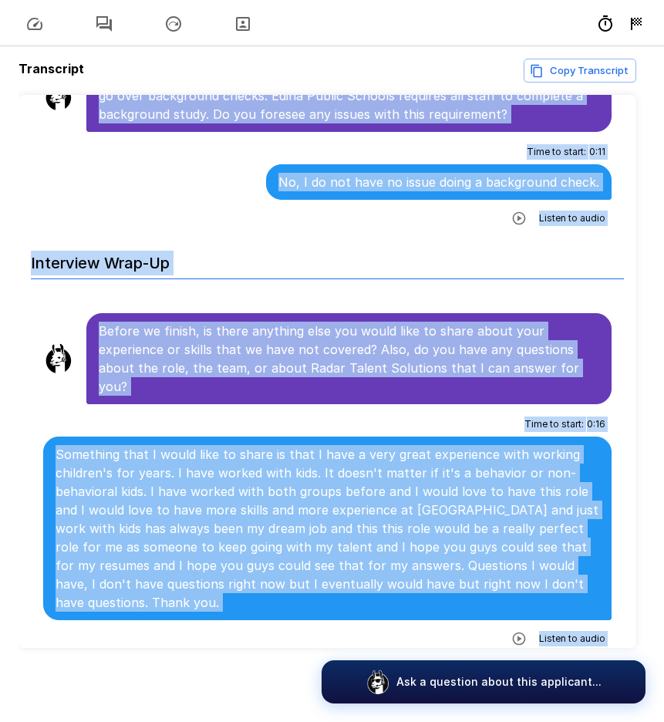
drag, startPoint x: 100, startPoint y: 296, endPoint x: 566, endPoint y: 637, distance: 577.3
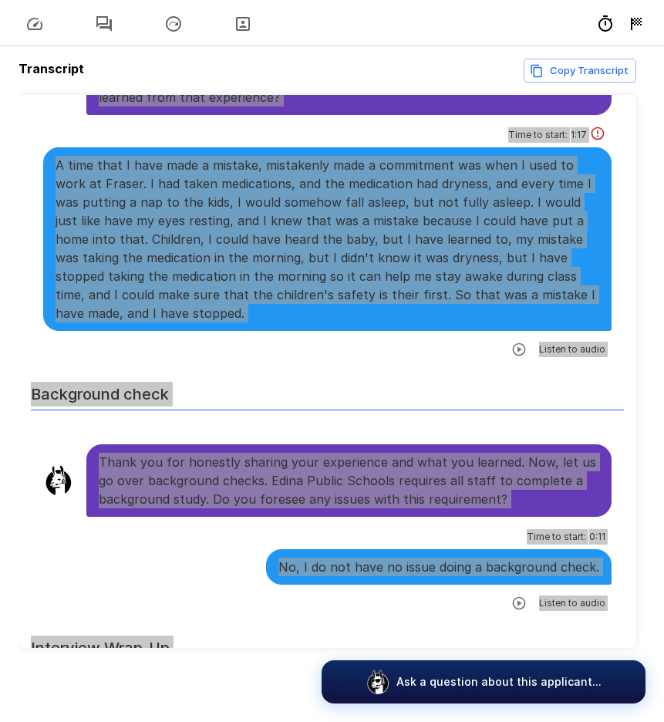
scroll to position [2356, 0]
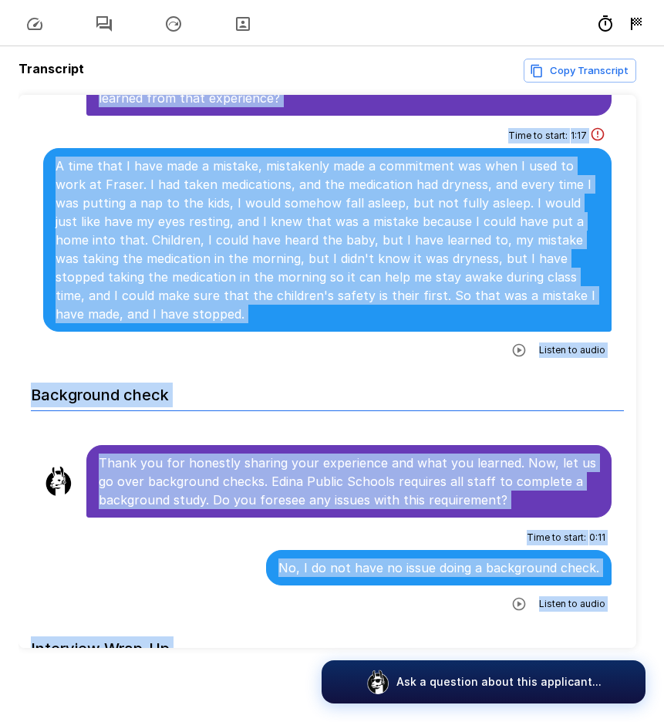
click at [286, 370] on h6 "Background check" at bounding box center [327, 390] width 593 height 41
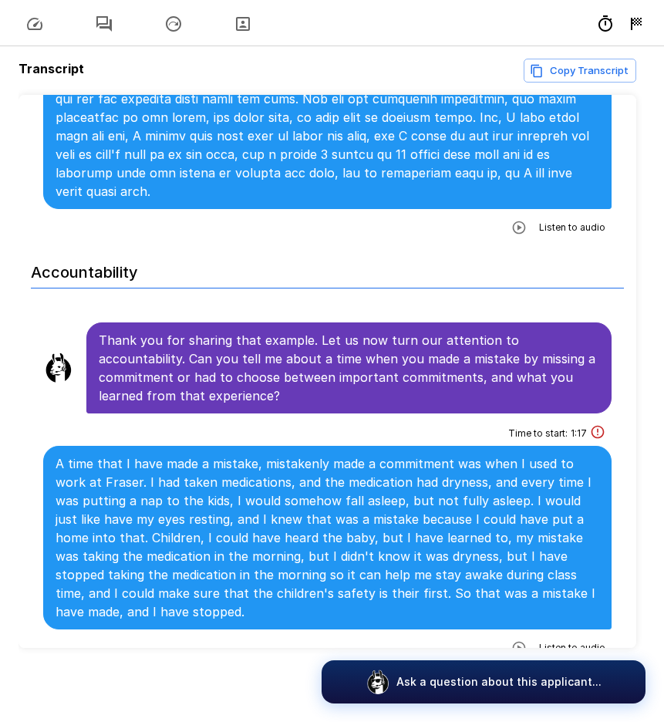
scroll to position [2048, 0]
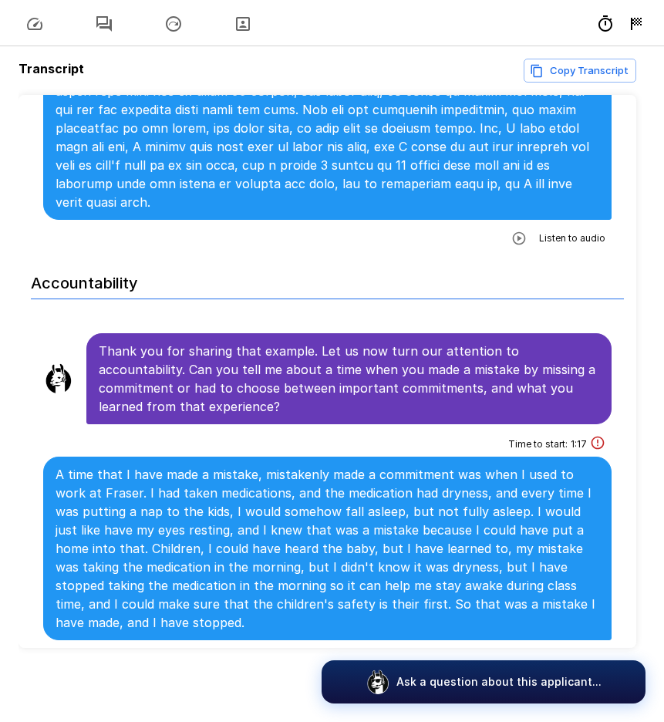
click at [512, 651] on icon "button" at bounding box center [519, 658] width 15 height 15
click at [448, 653] on icon "button" at bounding box center [455, 660] width 15 height 15
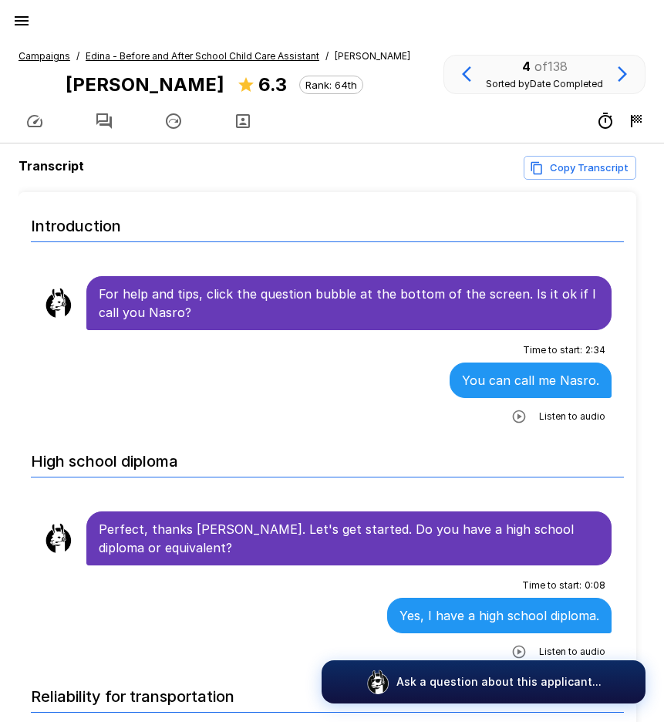
scroll to position [0, 0]
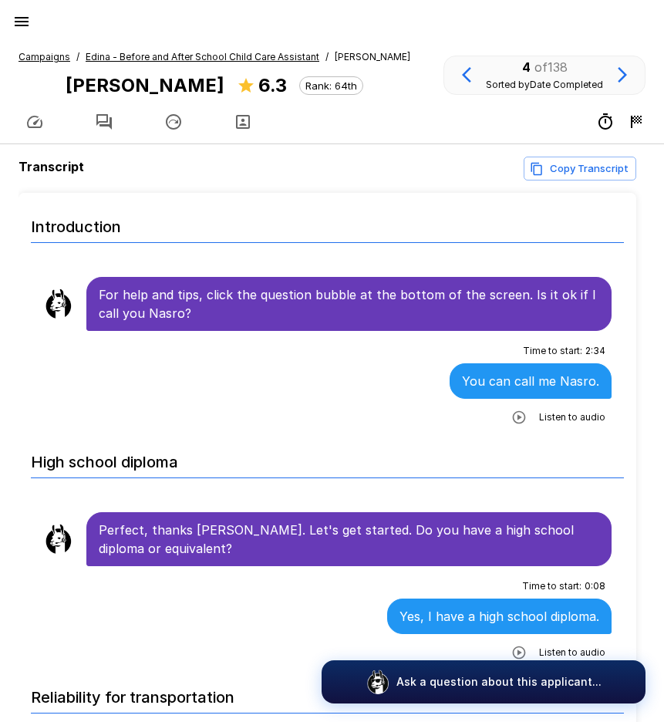
click at [137, 56] on u "Edina - Before and After School Child Care Assistant" at bounding box center [203, 57] width 234 height 12
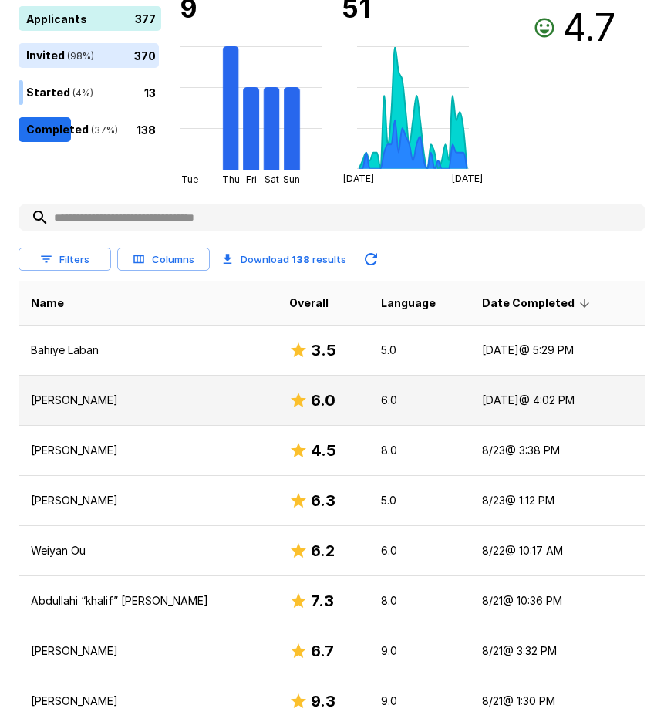
scroll to position [231, 0]
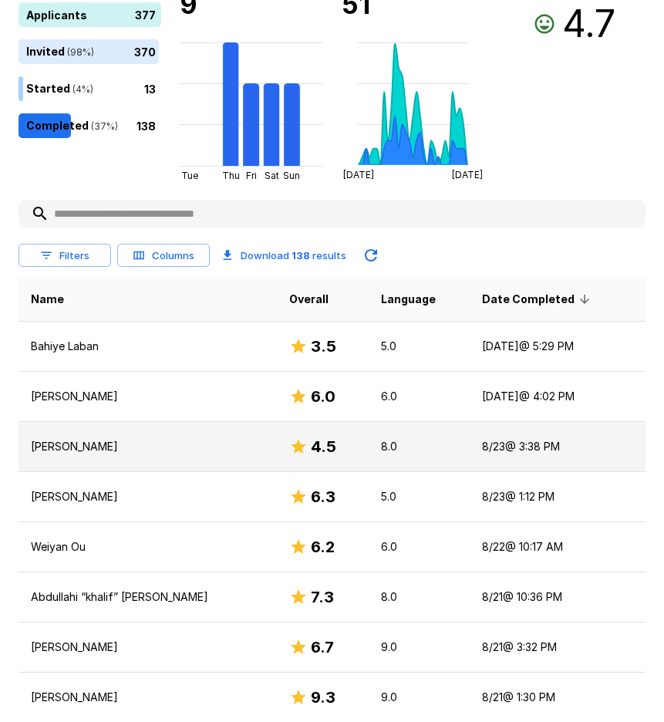
click at [82, 446] on p "Becca Titus" at bounding box center [148, 446] width 234 height 15
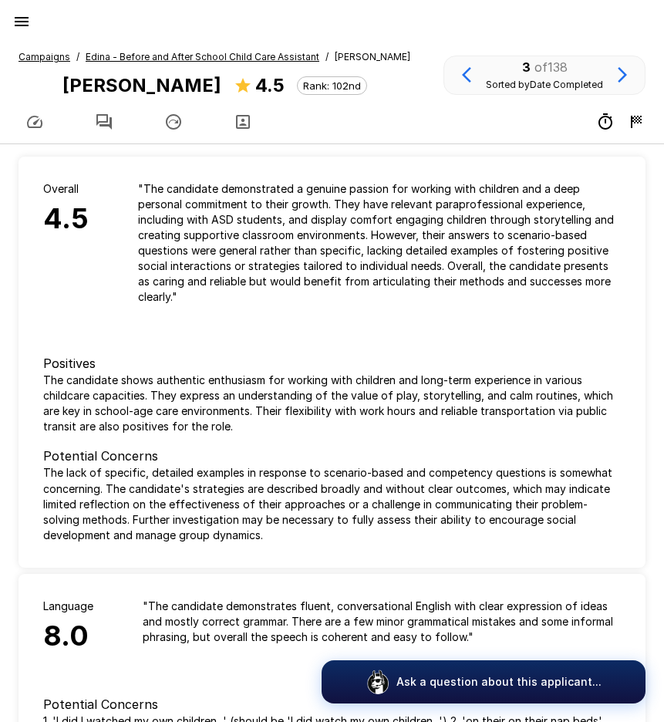
click at [112, 124] on icon "button" at bounding box center [103, 121] width 15 height 15
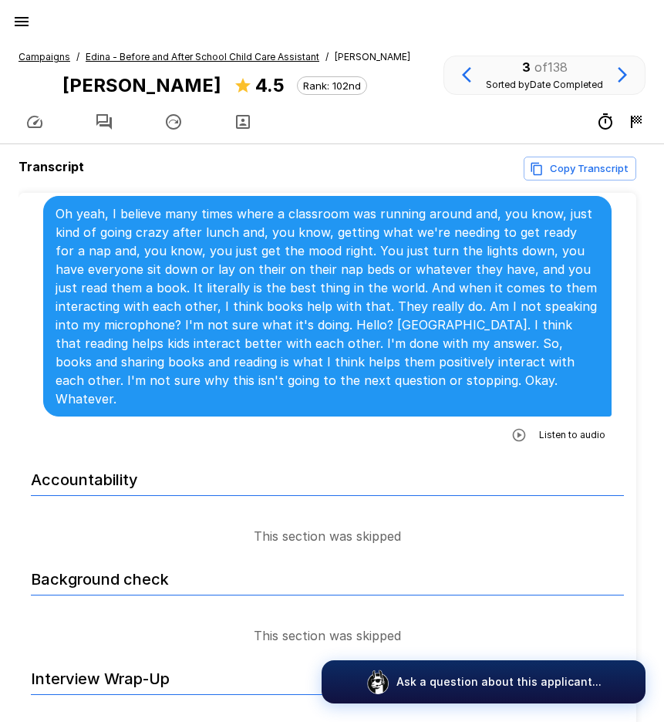
scroll to position [2020, 0]
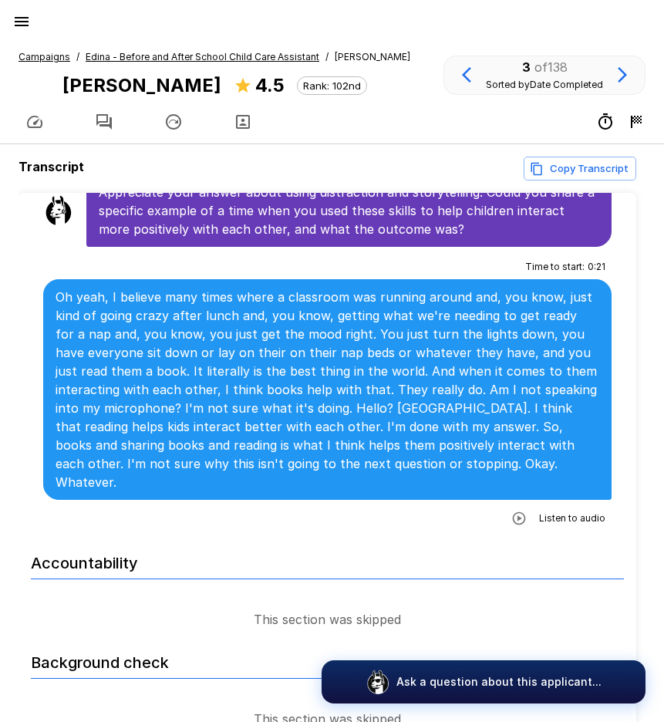
click at [512, 511] on icon "button" at bounding box center [519, 518] width 15 height 15
click at [448, 512] on icon "button" at bounding box center [455, 519] width 15 height 15
click at [450, 514] on icon "button" at bounding box center [456, 520] width 13 height 13
click at [448, 512] on icon "button" at bounding box center [455, 519] width 15 height 15
click at [450, 514] on icon "button" at bounding box center [456, 520] width 13 height 13
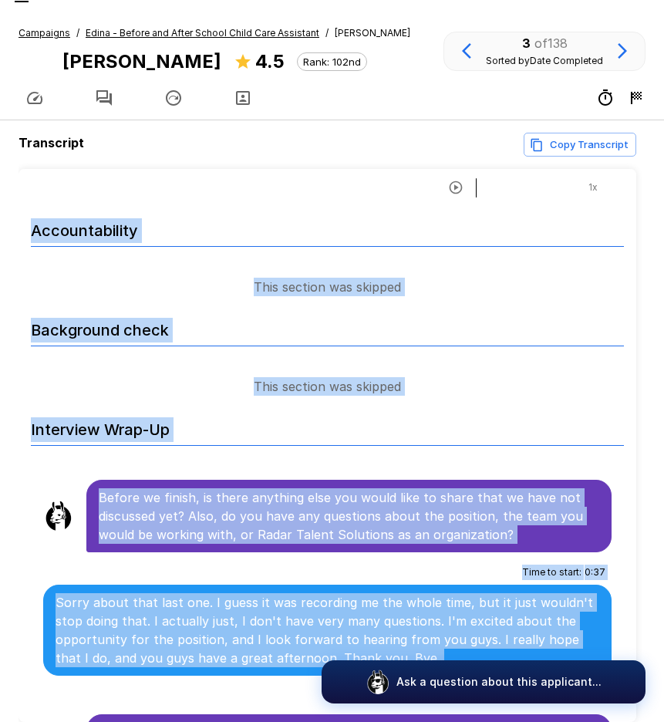
scroll to position [98, 0]
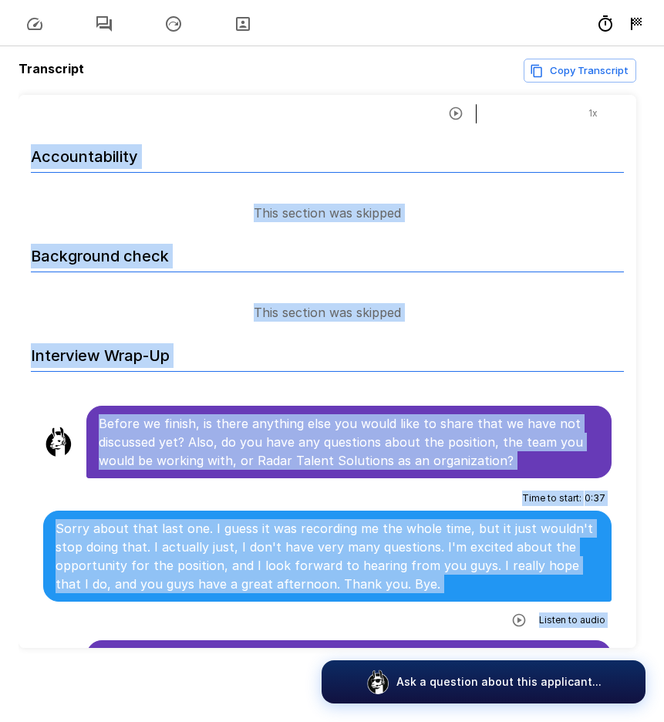
drag, startPoint x: 99, startPoint y: 297, endPoint x: 525, endPoint y: 618, distance: 533.9
click at [228, 328] on li "Interview Wrap-Up" at bounding box center [327, 356] width 593 height 56
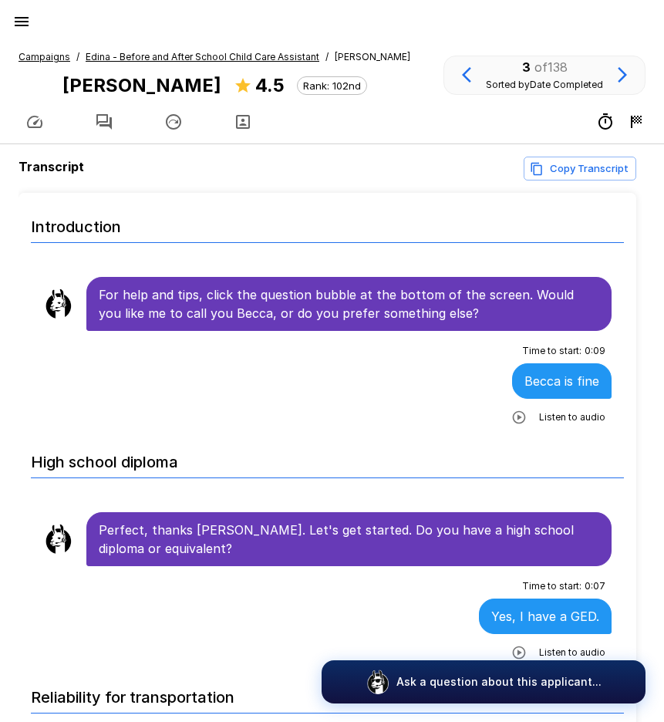
click at [156, 55] on u "Edina - Before and After School Child Care Assistant" at bounding box center [203, 57] width 234 height 12
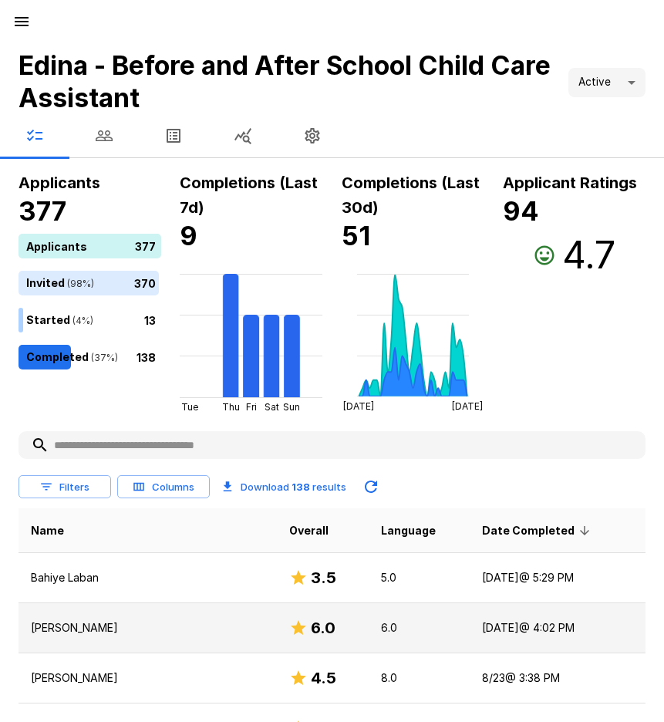
click at [79, 626] on p "Edgar Infante" at bounding box center [148, 627] width 234 height 15
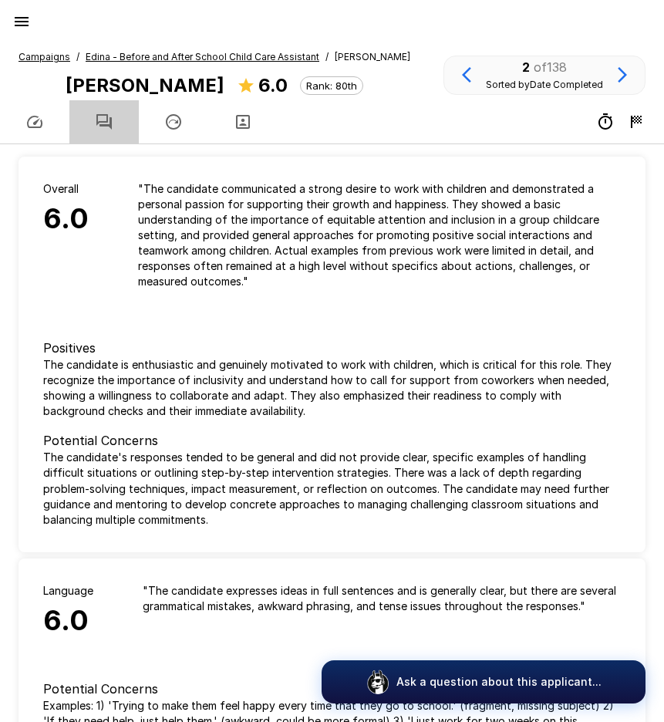
click at [103, 120] on icon "button" at bounding box center [104, 122] width 19 height 19
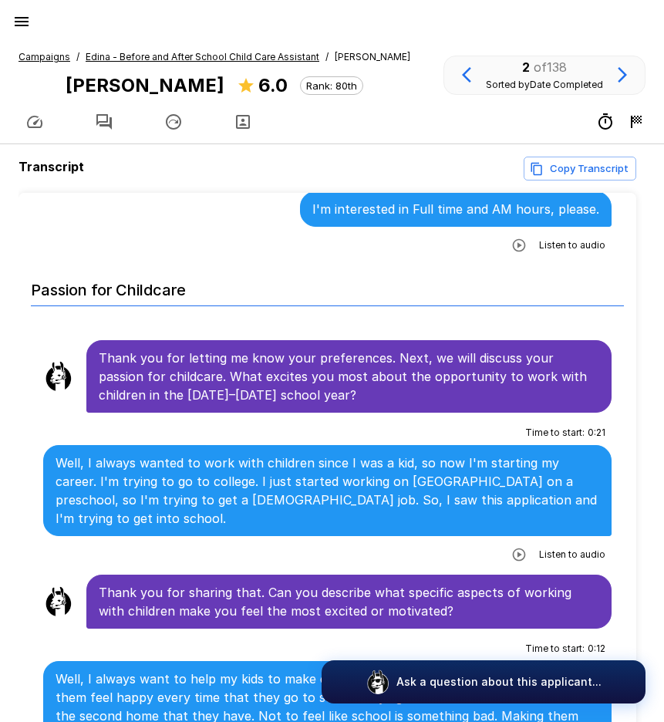
scroll to position [1080, 0]
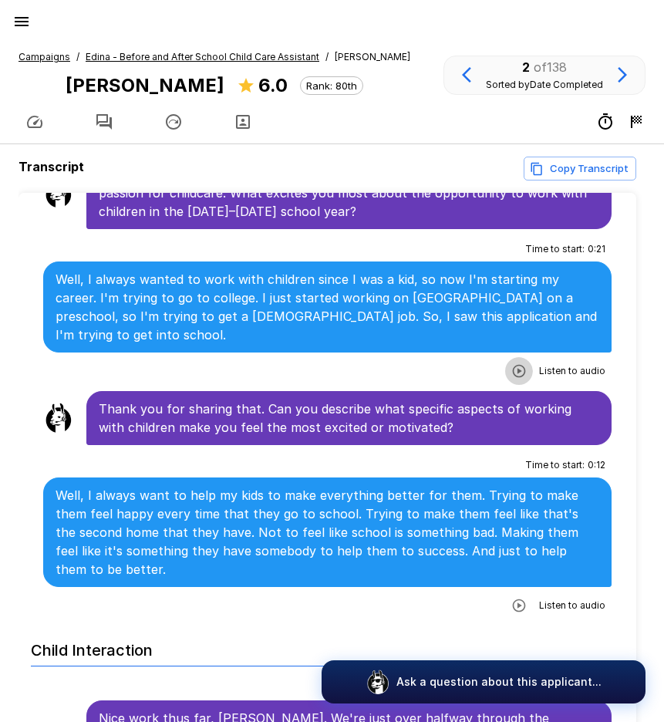
click at [512, 363] on icon "button" at bounding box center [519, 370] width 15 height 15
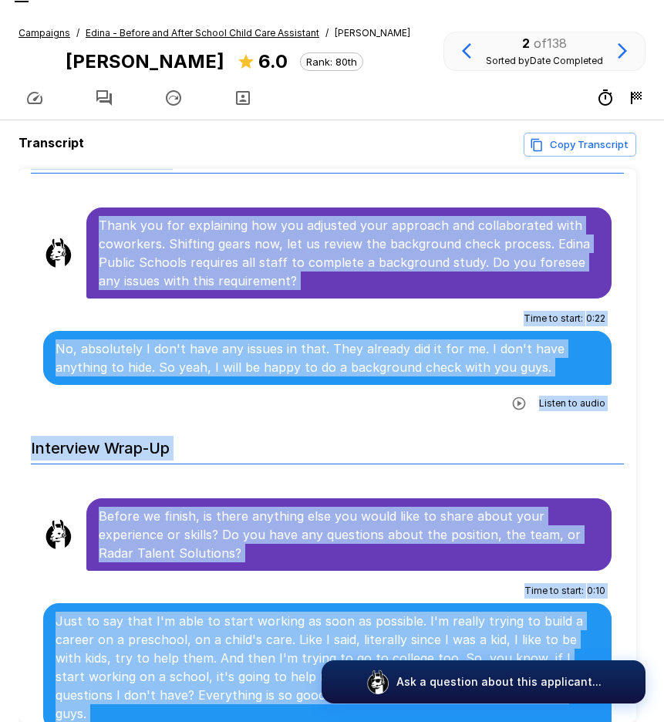
scroll to position [98, 0]
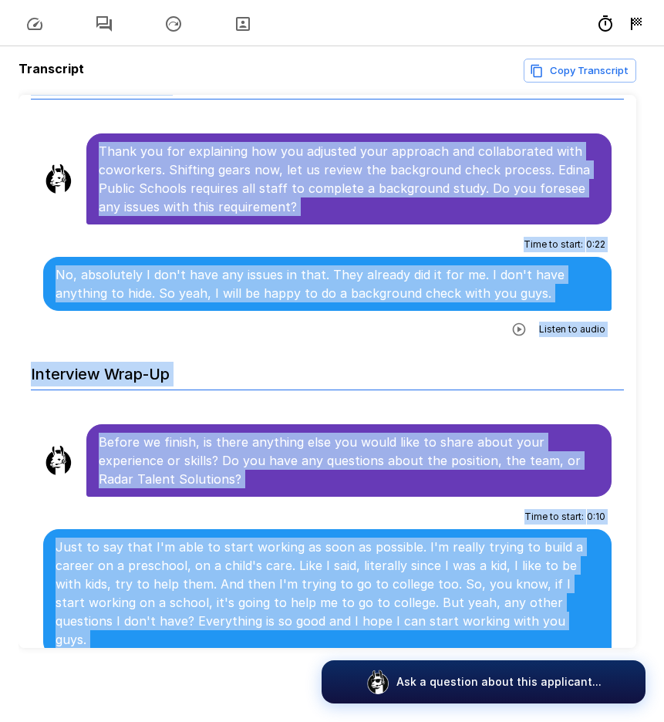
drag, startPoint x: 99, startPoint y: 292, endPoint x: 581, endPoint y: 621, distance: 583.6
click at [289, 350] on h6 "Interview Wrap-Up" at bounding box center [327, 370] width 593 height 41
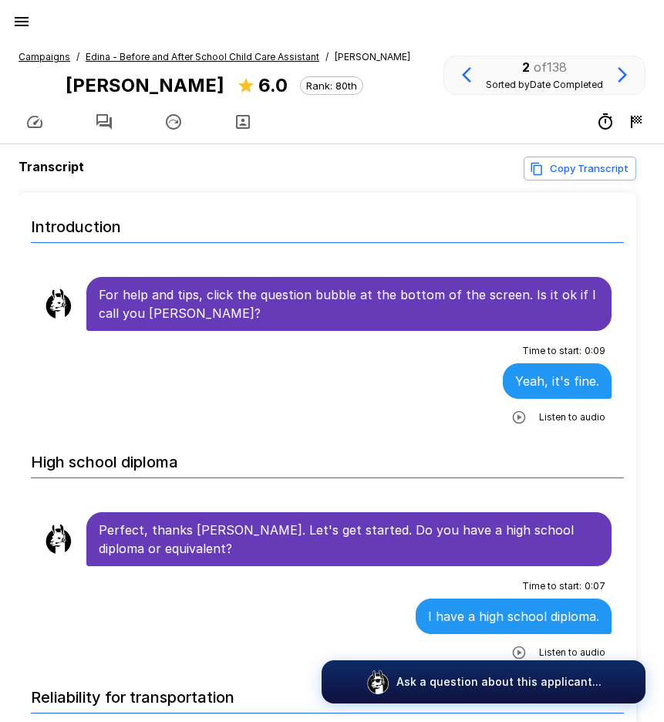
click at [53, 61] on u "Campaigns" at bounding box center [45, 57] width 52 height 12
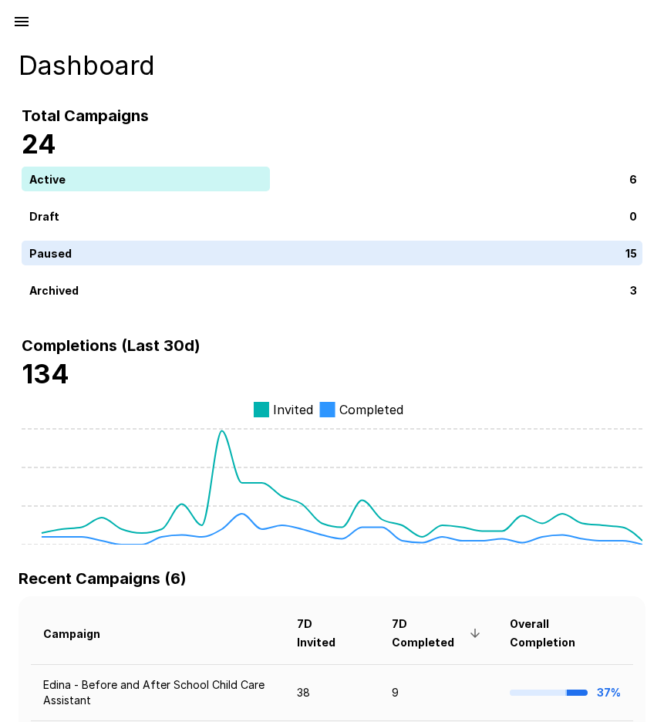
click at [12, 17] on icon "button" at bounding box center [21, 21] width 19 height 19
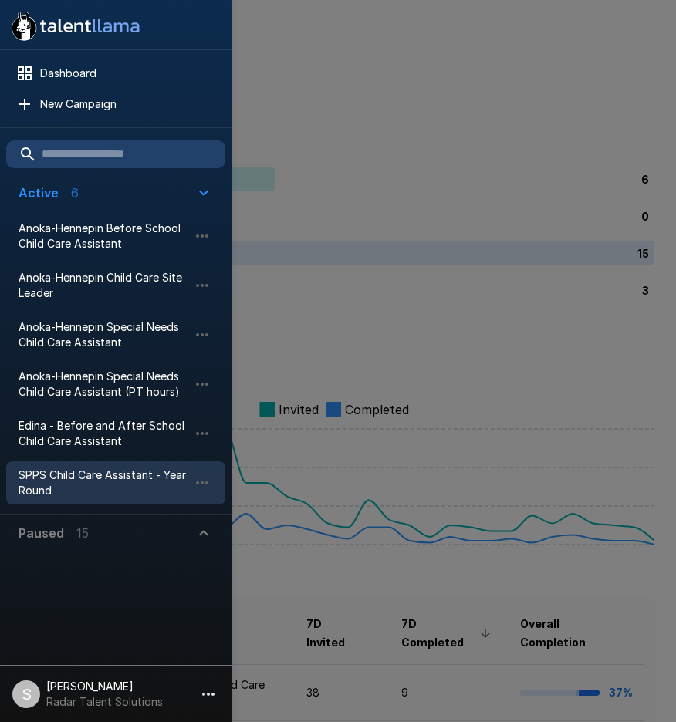
click at [47, 489] on span "SPPS Child Care Assistant - Year Round" at bounding box center [104, 483] width 170 height 31
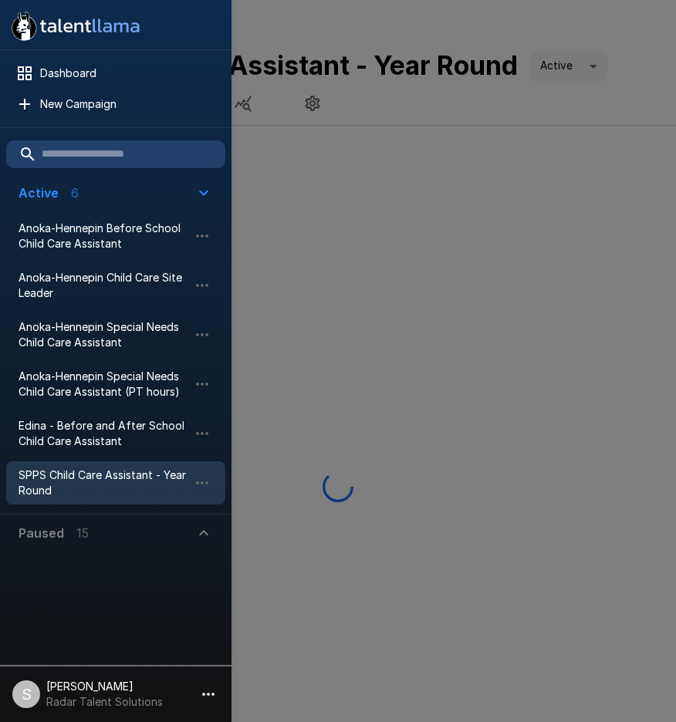
click at [469, 113] on div at bounding box center [338, 361] width 676 height 722
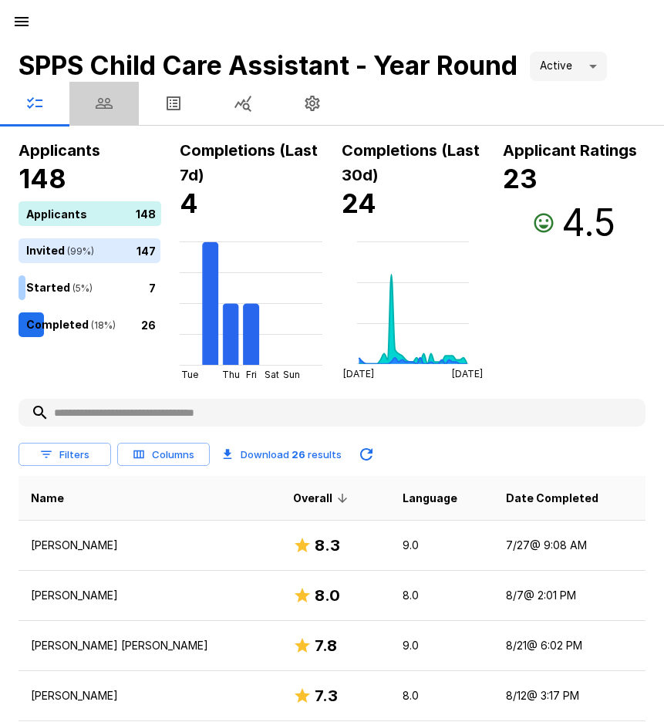
click at [108, 102] on icon "button" at bounding box center [104, 103] width 19 height 19
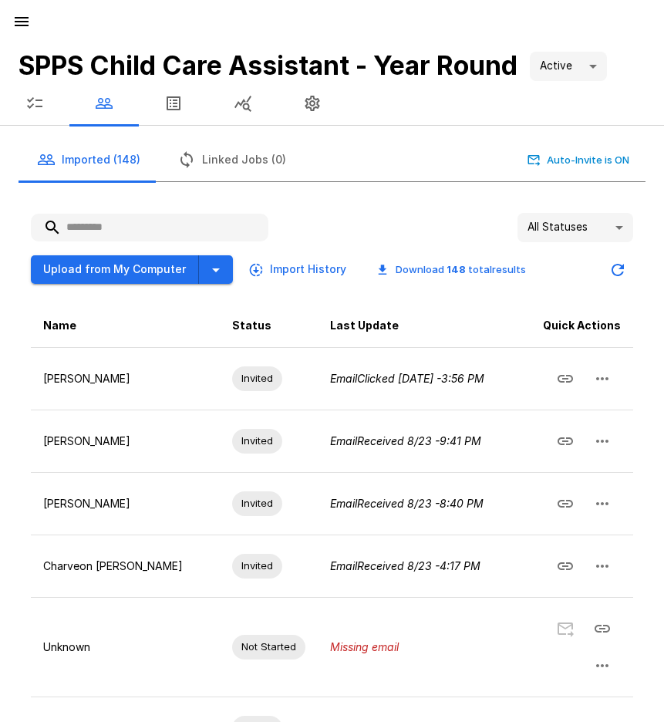
click at [137, 224] on input "text" at bounding box center [150, 228] width 238 height 28
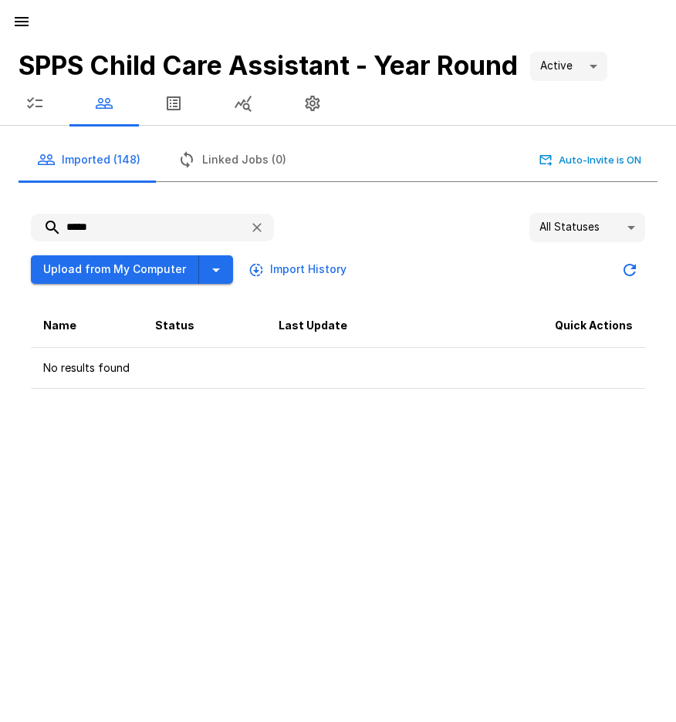
drag, startPoint x: 131, startPoint y: 231, endPoint x: 70, endPoint y: 228, distance: 61.1
click at [70, 228] on input "*****" at bounding box center [134, 228] width 206 height 28
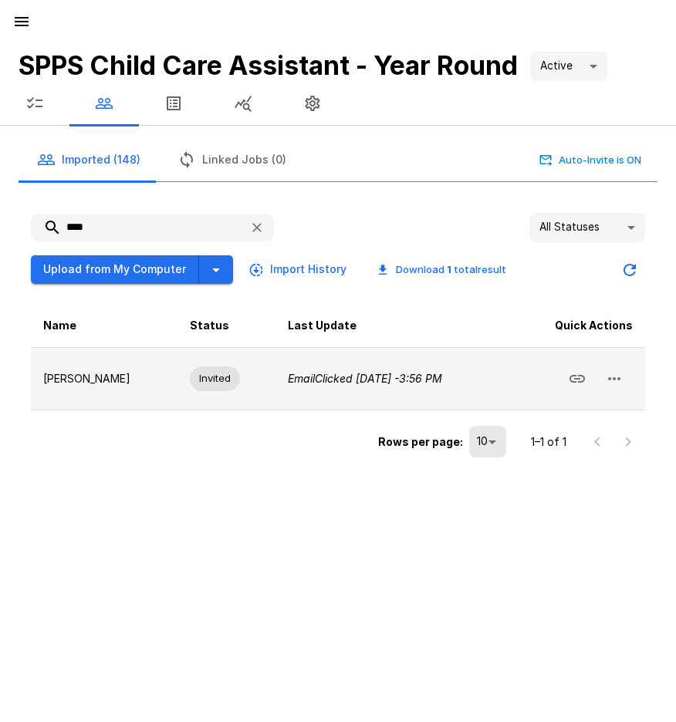
click at [613, 383] on icon "button" at bounding box center [614, 379] width 19 height 19
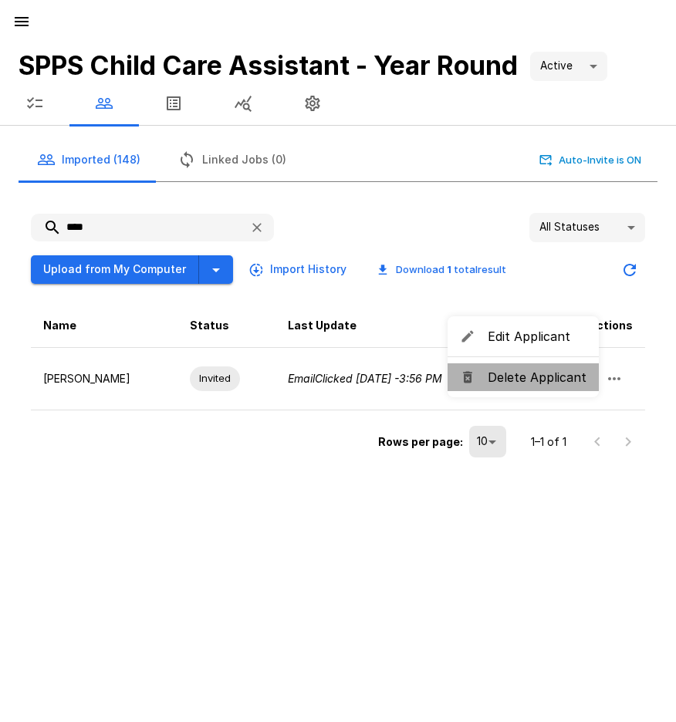
click at [556, 390] on li "Delete Applicant" at bounding box center [523, 377] width 151 height 28
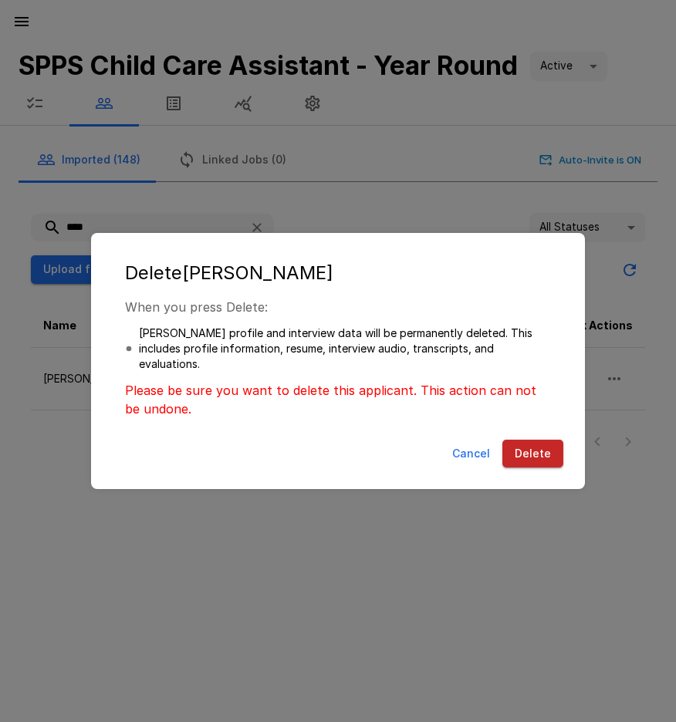
click at [539, 457] on button "Delete" at bounding box center [532, 454] width 61 height 29
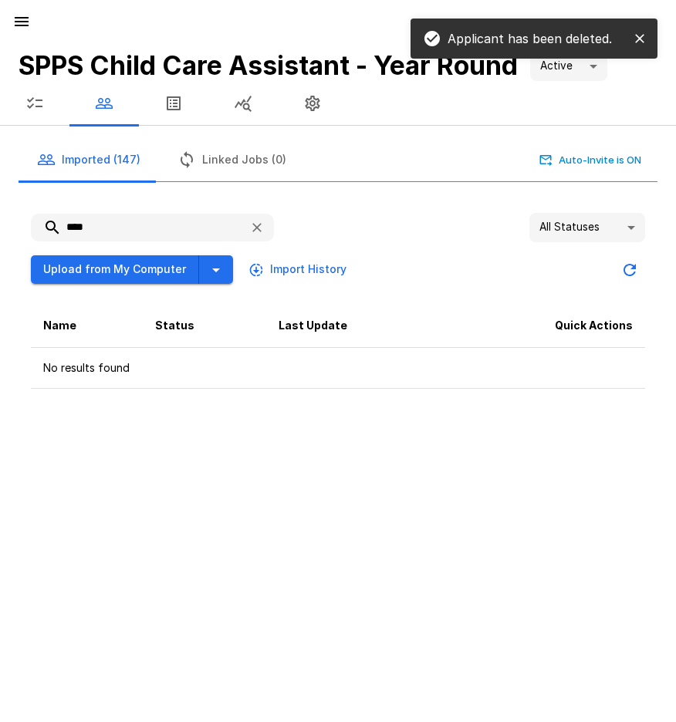
click at [76, 223] on input "****" at bounding box center [134, 228] width 206 height 28
type input "*"
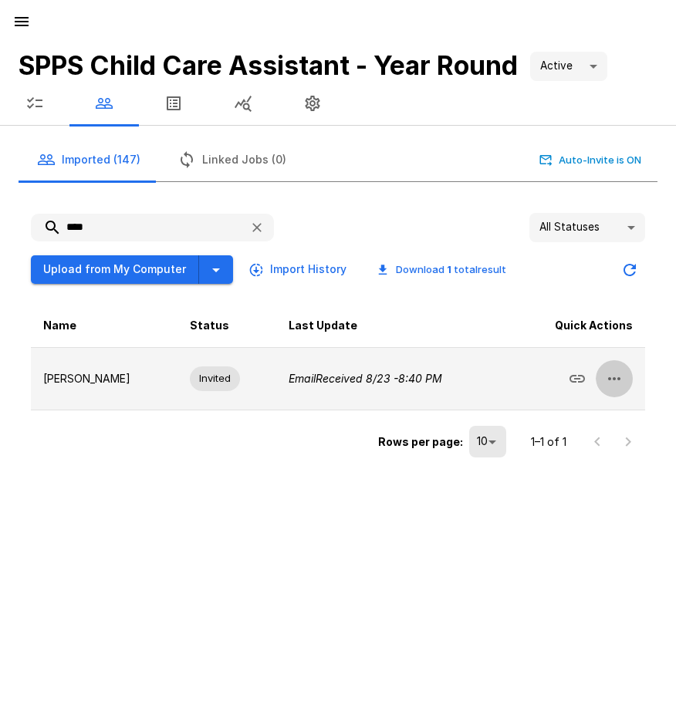
click at [618, 378] on icon "button" at bounding box center [614, 378] width 12 height 3
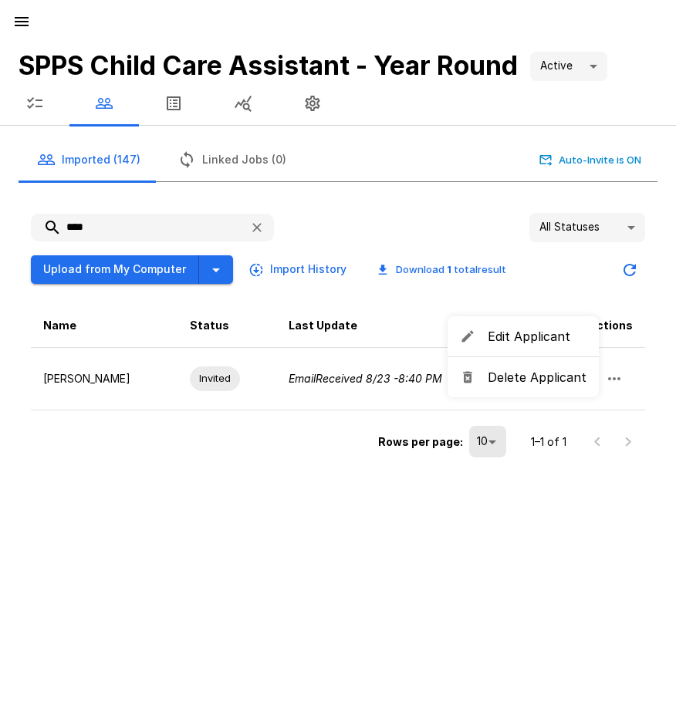
click at [531, 380] on span "Delete Applicant" at bounding box center [537, 377] width 99 height 19
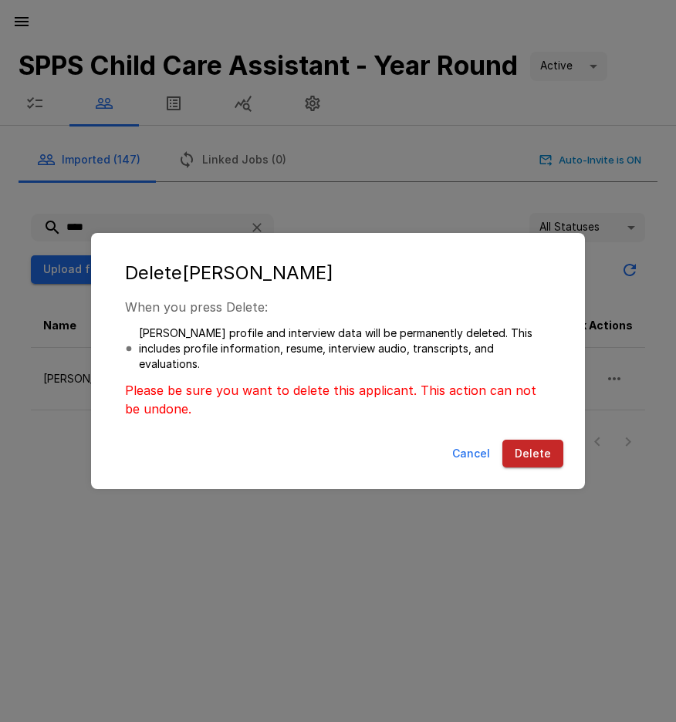
click at [525, 449] on button "Delete" at bounding box center [532, 454] width 61 height 29
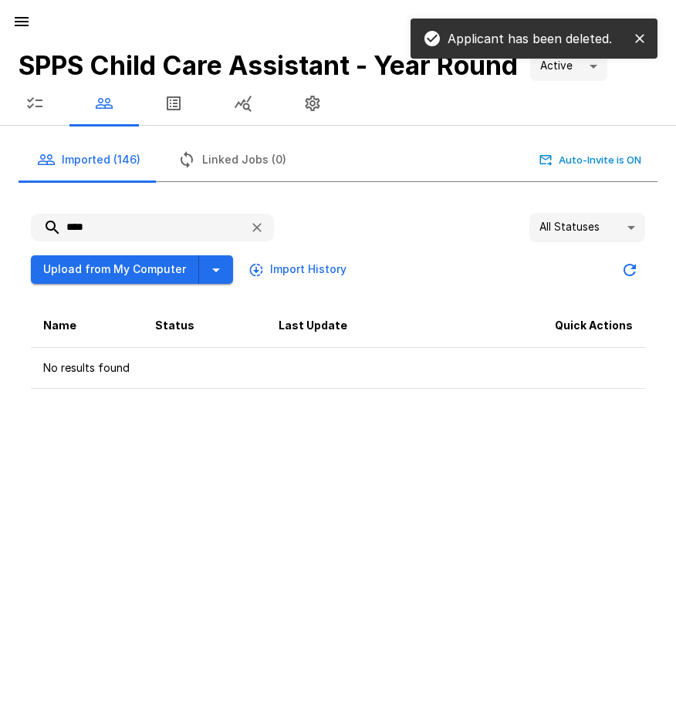
drag, startPoint x: 103, startPoint y: 229, endPoint x: 49, endPoint y: 222, distance: 54.5
click at [49, 222] on input "****" at bounding box center [134, 228] width 206 height 28
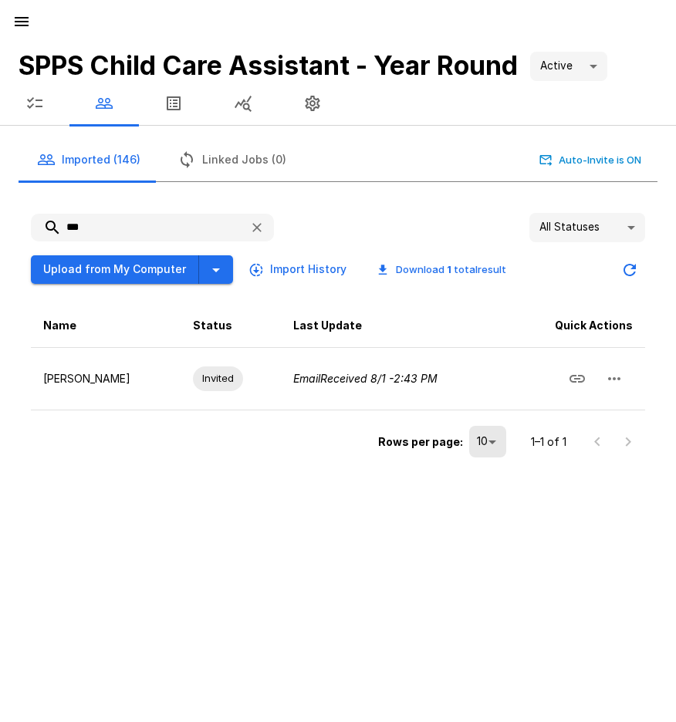
drag, startPoint x: 85, startPoint y: 218, endPoint x: 36, endPoint y: 218, distance: 48.6
click at [36, 218] on input "***" at bounding box center [134, 228] width 206 height 28
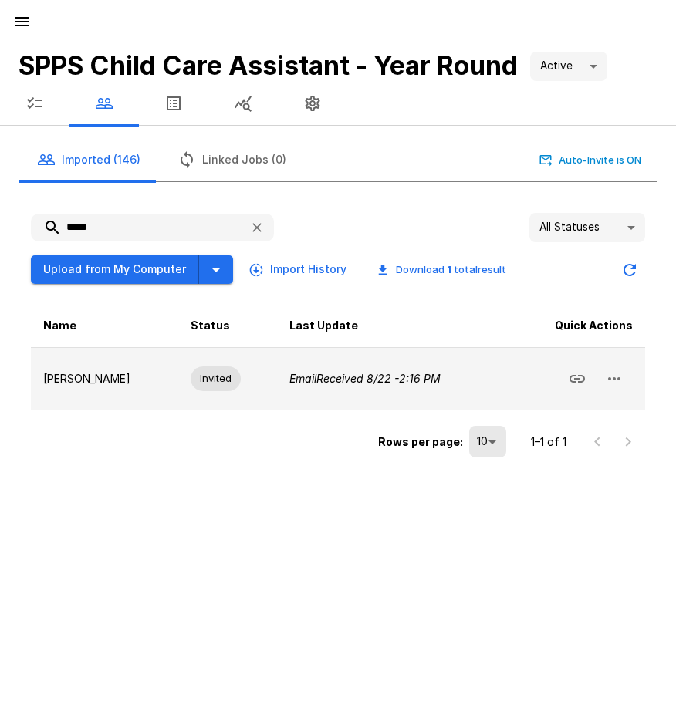
click at [614, 373] on icon "button" at bounding box center [614, 379] width 19 height 19
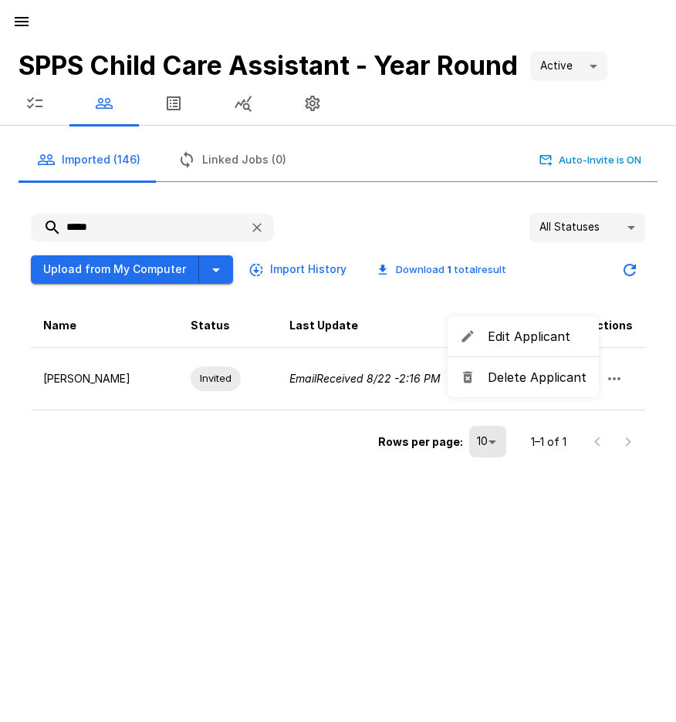
click at [552, 383] on span "Delete Applicant" at bounding box center [537, 377] width 99 height 19
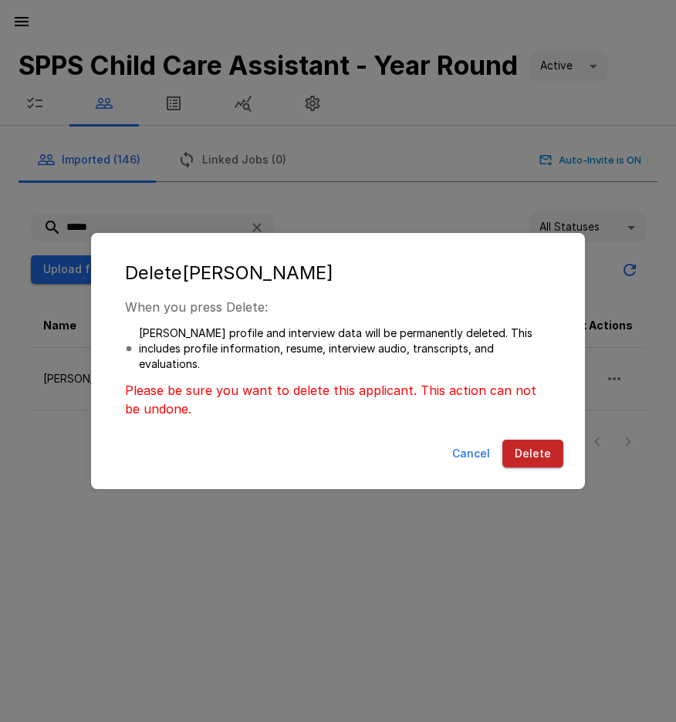
click at [525, 454] on button "Delete" at bounding box center [532, 454] width 61 height 29
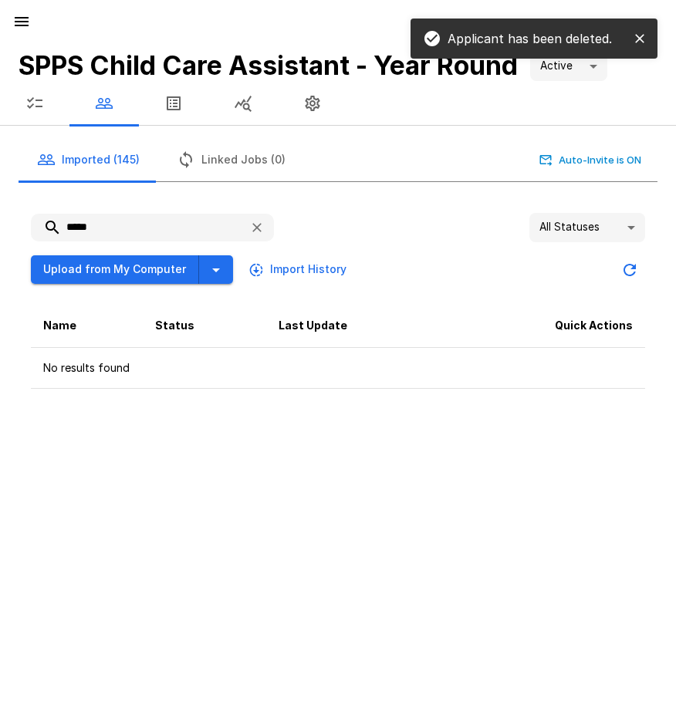
drag, startPoint x: 73, startPoint y: 218, endPoint x: 15, endPoint y: 216, distance: 57.9
click at [15, 216] on div "***** All Statuses ** Upload from My Computer Import History Name Status Last U…" at bounding box center [331, 294] width 651 height 213
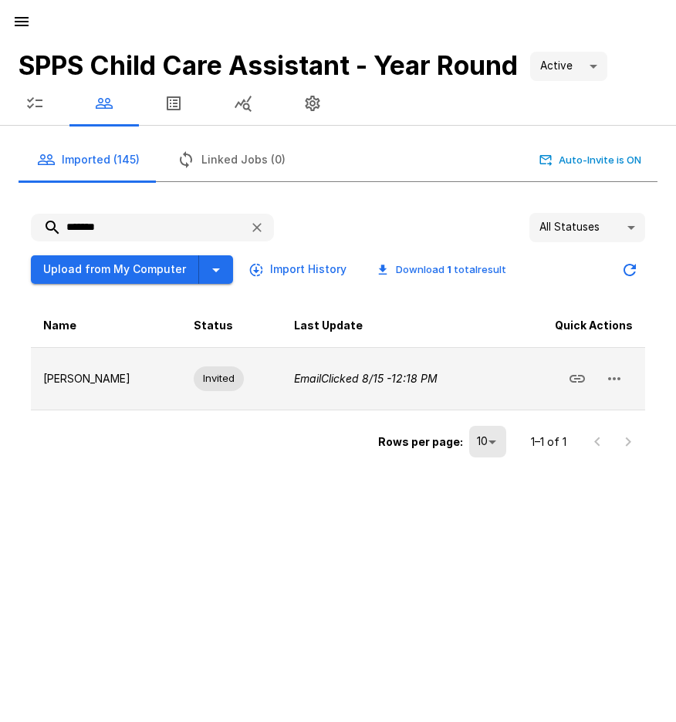
click at [623, 382] on icon "button" at bounding box center [614, 379] width 19 height 19
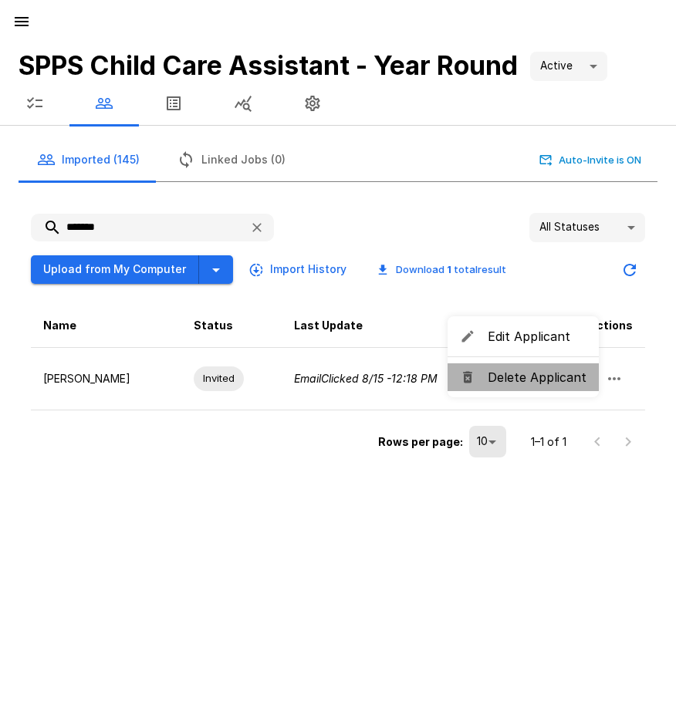
click at [529, 386] on span "Delete Applicant" at bounding box center [537, 377] width 99 height 19
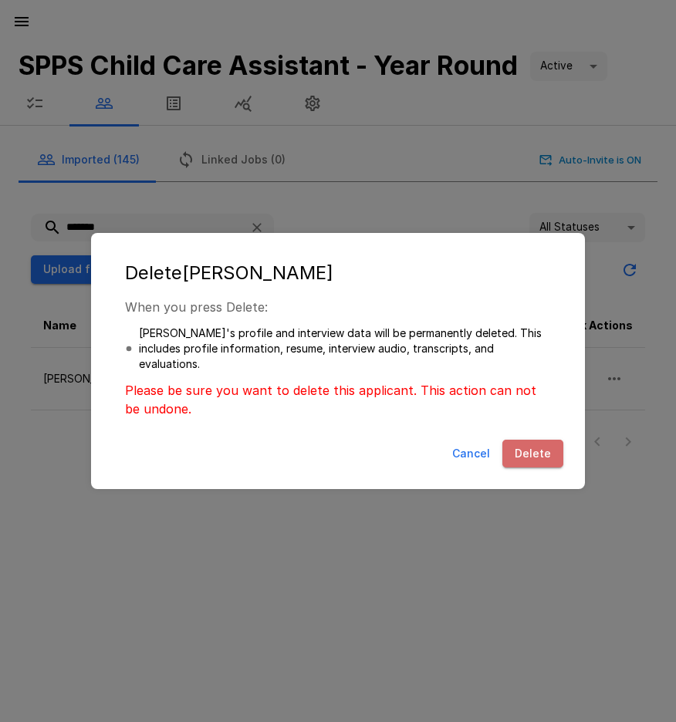
click at [526, 444] on button "Delete" at bounding box center [532, 454] width 61 height 29
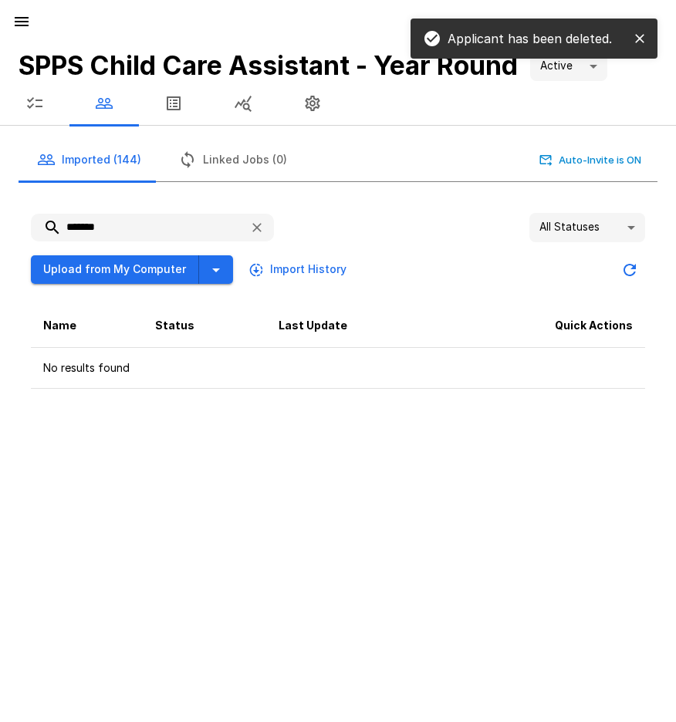
drag, startPoint x: 53, startPoint y: 223, endPoint x: 44, endPoint y: 222, distance: 9.3
click at [44, 222] on input "*******" at bounding box center [134, 228] width 206 height 28
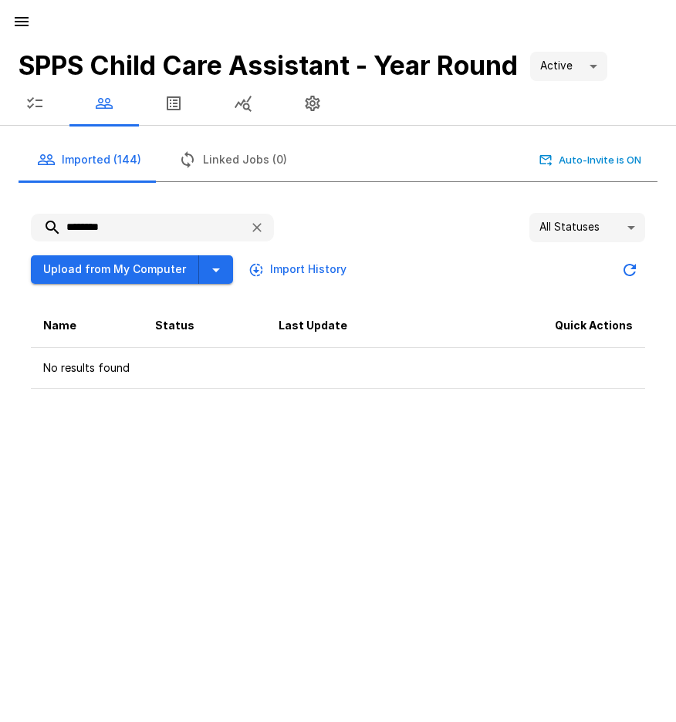
drag, startPoint x: 124, startPoint y: 221, endPoint x: 8, endPoint y: 203, distance: 118.0
click at [8, 203] on div "******** All Statuses ** Upload from My Computer Import History Name Status Las…" at bounding box center [331, 294] width 651 height 213
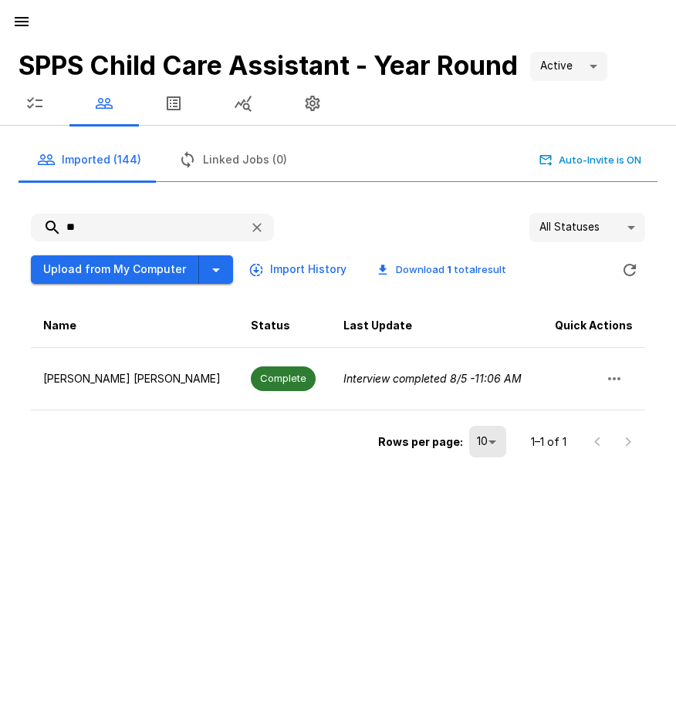
type input "*"
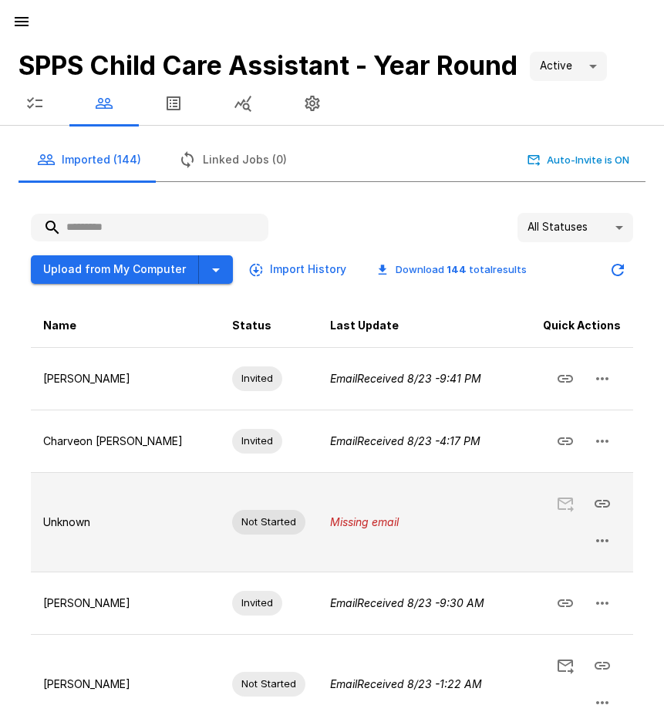
click at [47, 475] on td "Unknown" at bounding box center [125, 522] width 189 height 100
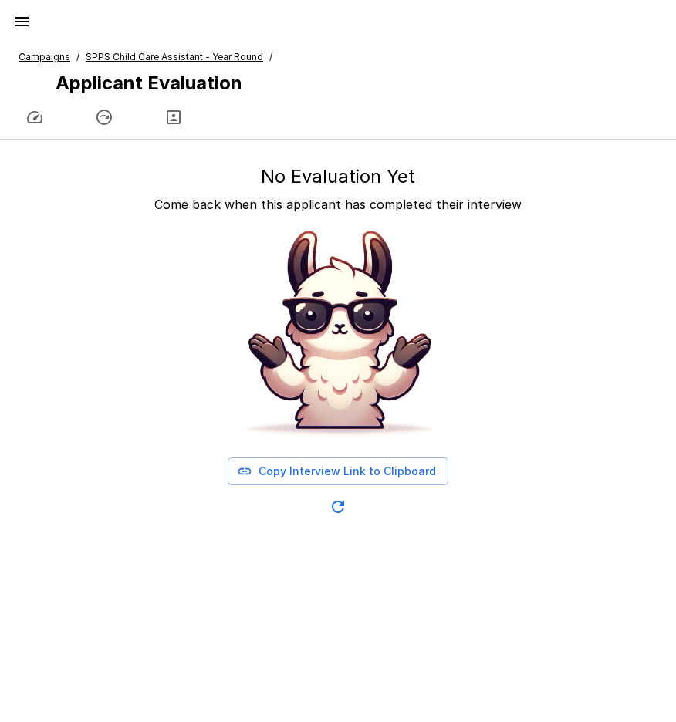
click at [47, 48] on div "Campaigns / SPPS Child Care Assistant - Year Round / Applicant Evaluation" at bounding box center [338, 88] width 676 height 103
click at [44, 56] on u "Campaigns" at bounding box center [45, 57] width 52 height 12
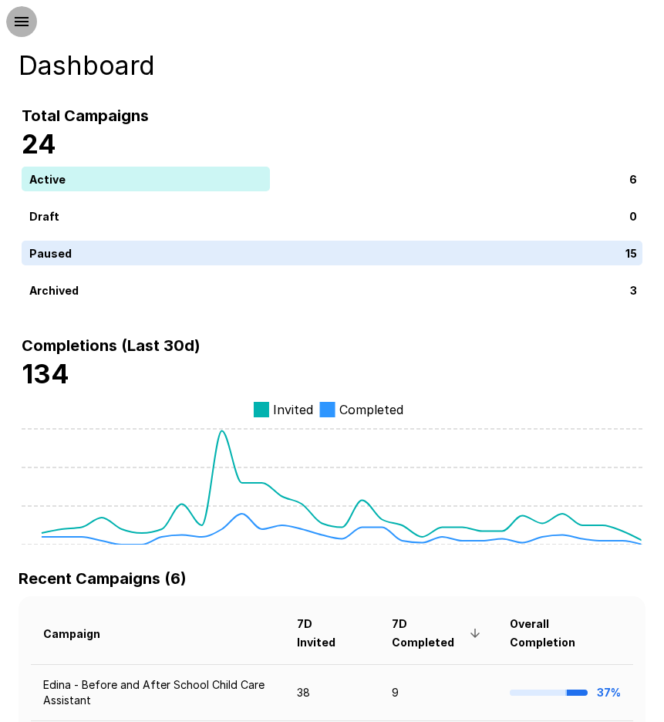
click at [19, 25] on icon "button" at bounding box center [22, 21] width 14 height 9
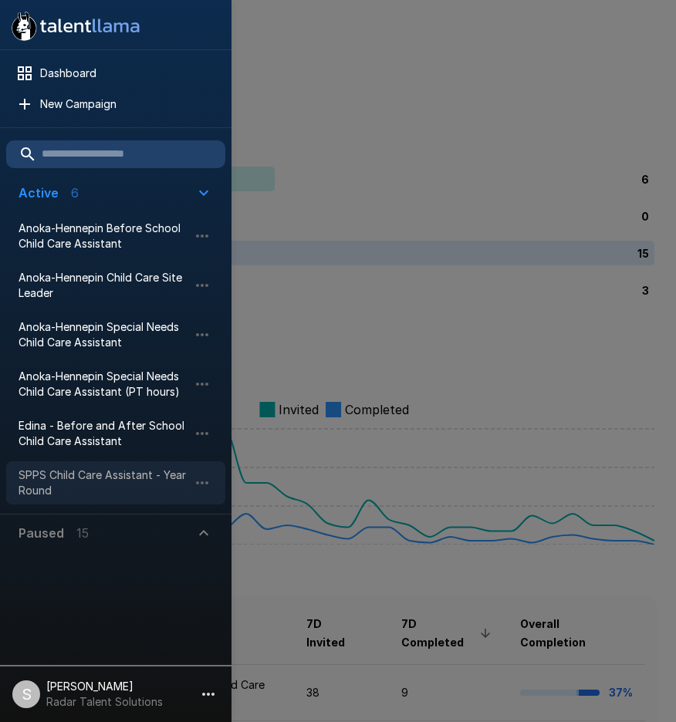
click at [46, 468] on span "SPPS Child Care Assistant - Year Round" at bounding box center [104, 483] width 170 height 31
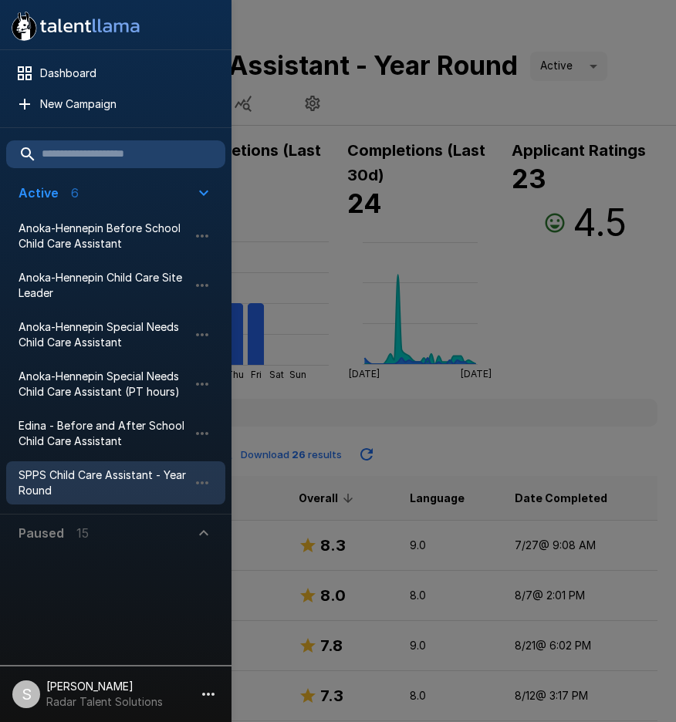
click at [485, 406] on div at bounding box center [338, 361] width 676 height 722
